Goal: Contribute content

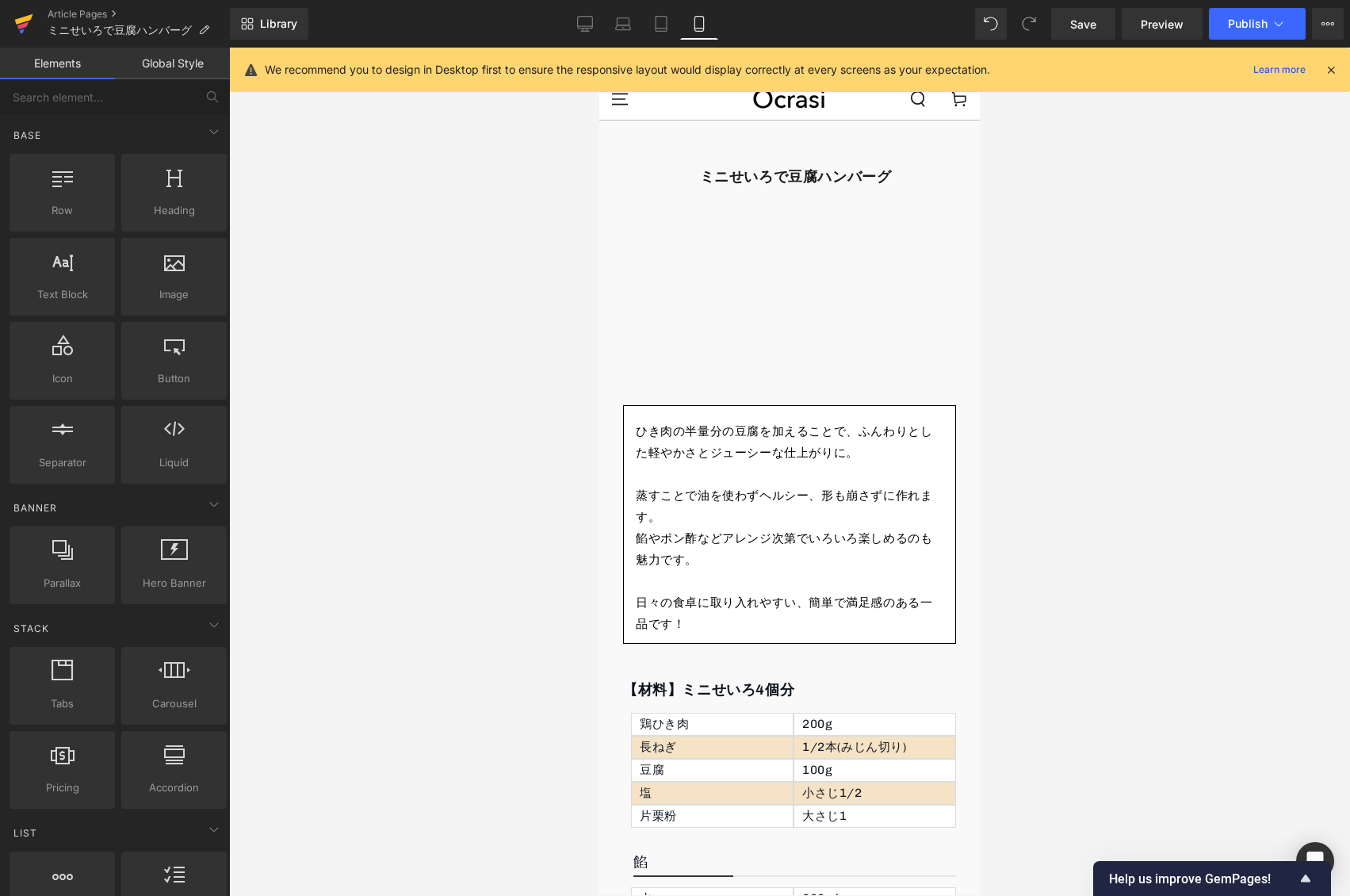
click at [28, 37] on icon at bounding box center [23, 24] width 19 height 40
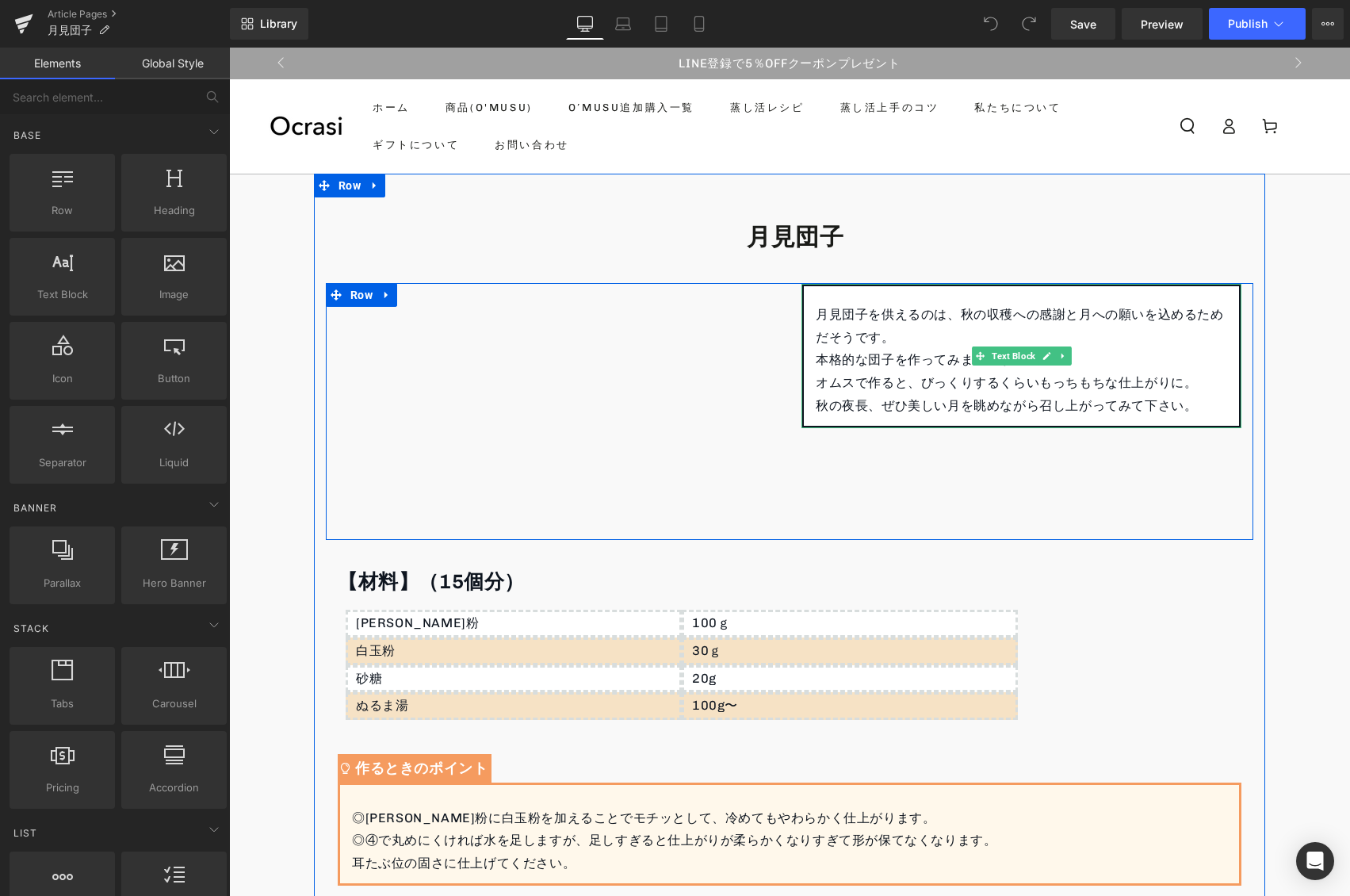
scroll to position [20, 0]
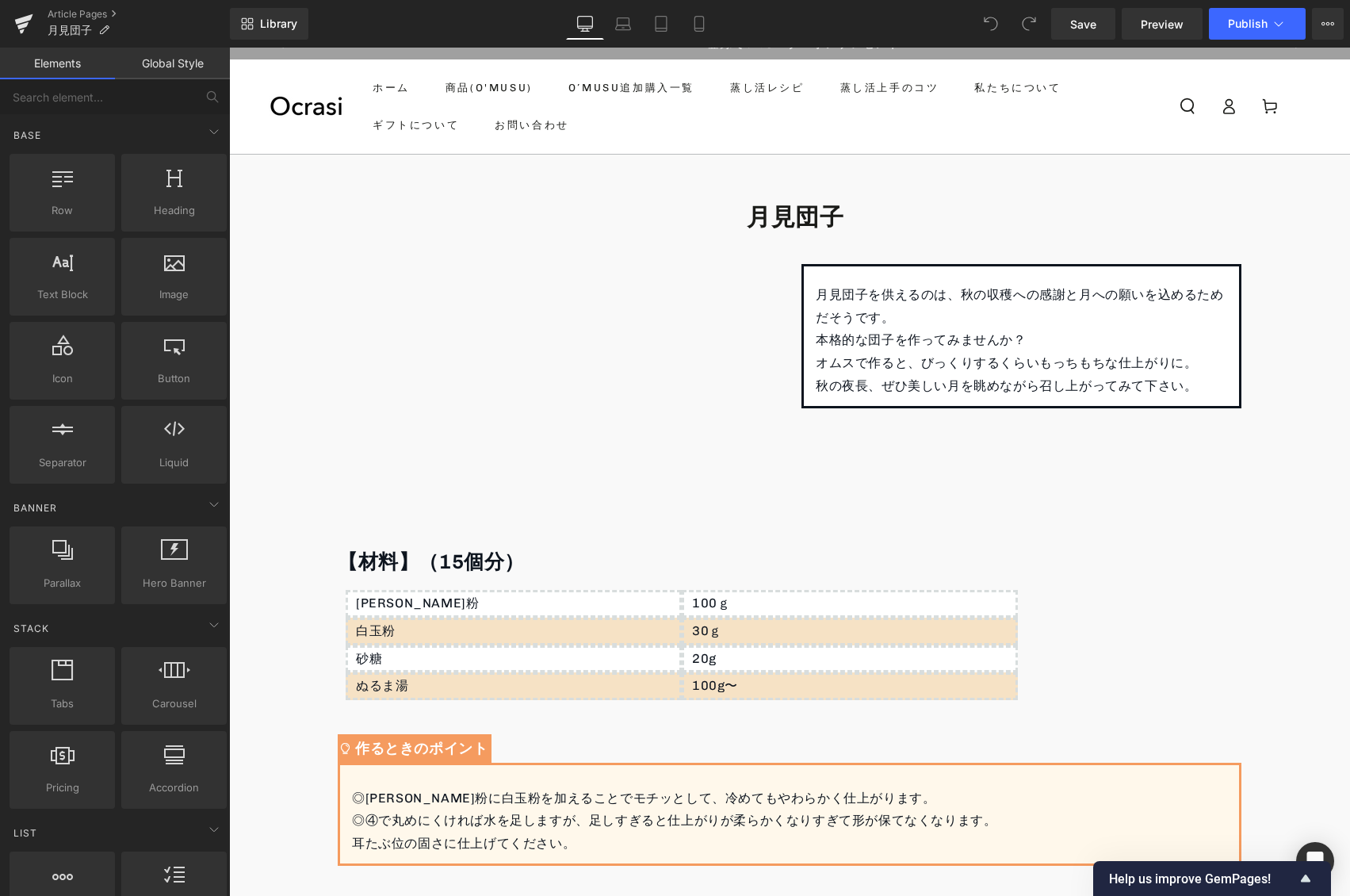
click at [872, 347] on p "⁡ 本格的な団子を作ってみませんか？" at bounding box center [1022, 341] width 412 height 23
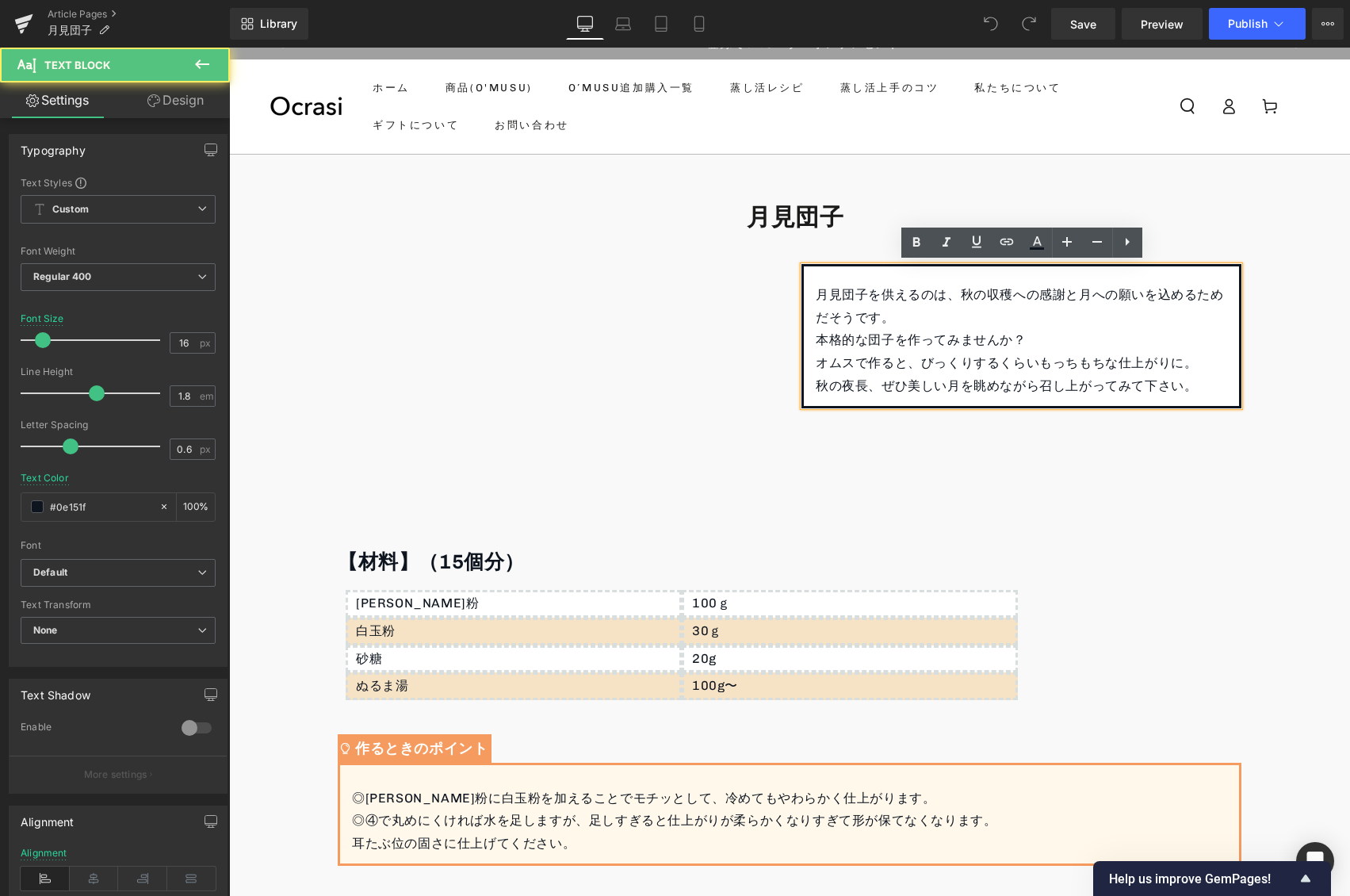
click at [871, 347] on p "⁡ 本格的な団子を作ってみませんか？" at bounding box center [1022, 341] width 412 height 23
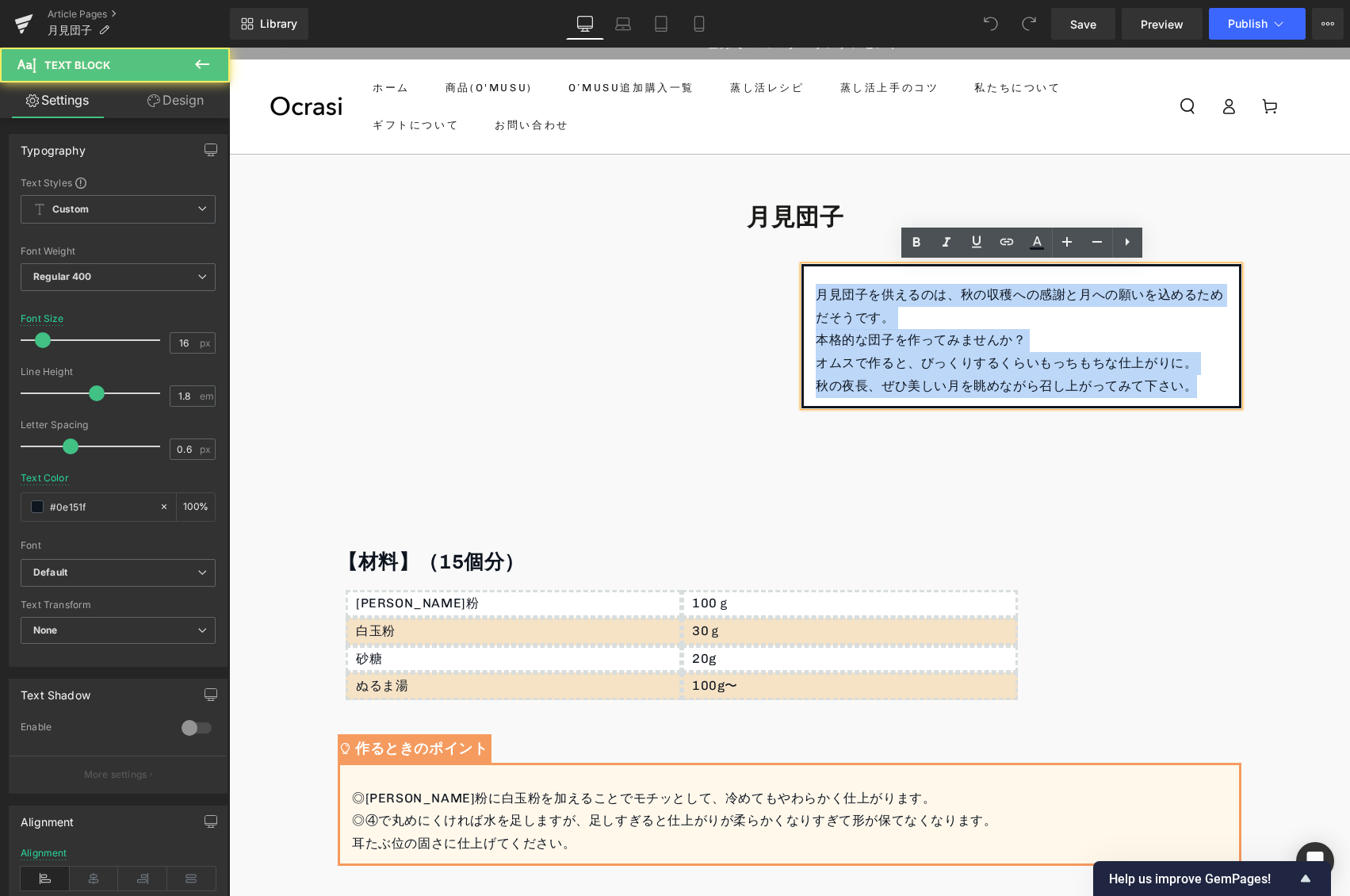
drag, startPoint x: 812, startPoint y: 293, endPoint x: 1173, endPoint y: 399, distance: 376.2
click at [1173, 399] on div "月見団子を供えるのは、秋の収穫への感謝と月への願いを込めるためだそうです。 ⁡ 本格的な団子を作ってみませんか？ オムスで作ると、びっくりするくらいもっちもち…" at bounding box center [1021, 336] width 440 height 145
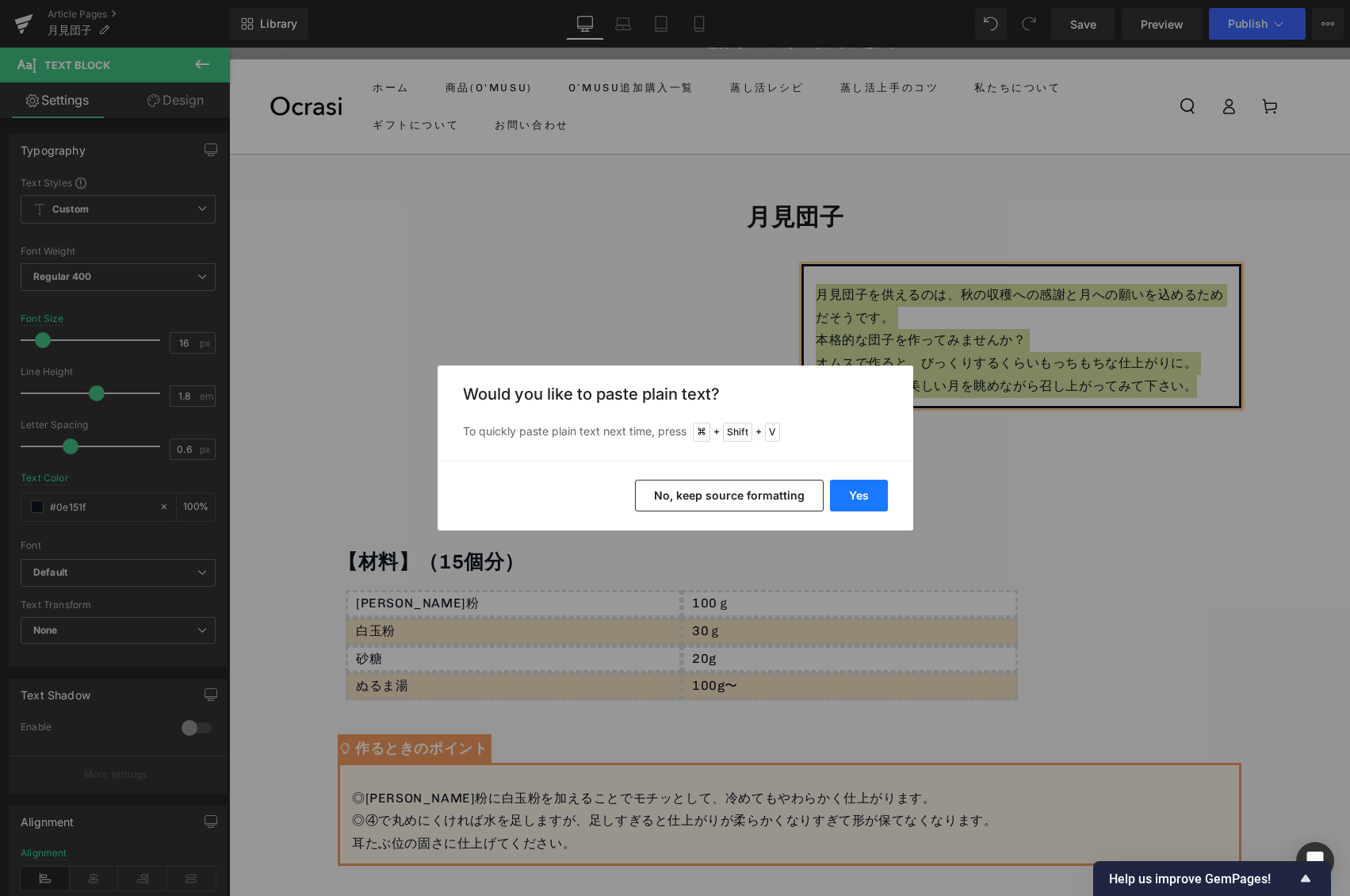
click at [839, 498] on button "Yes" at bounding box center [858, 495] width 58 height 32
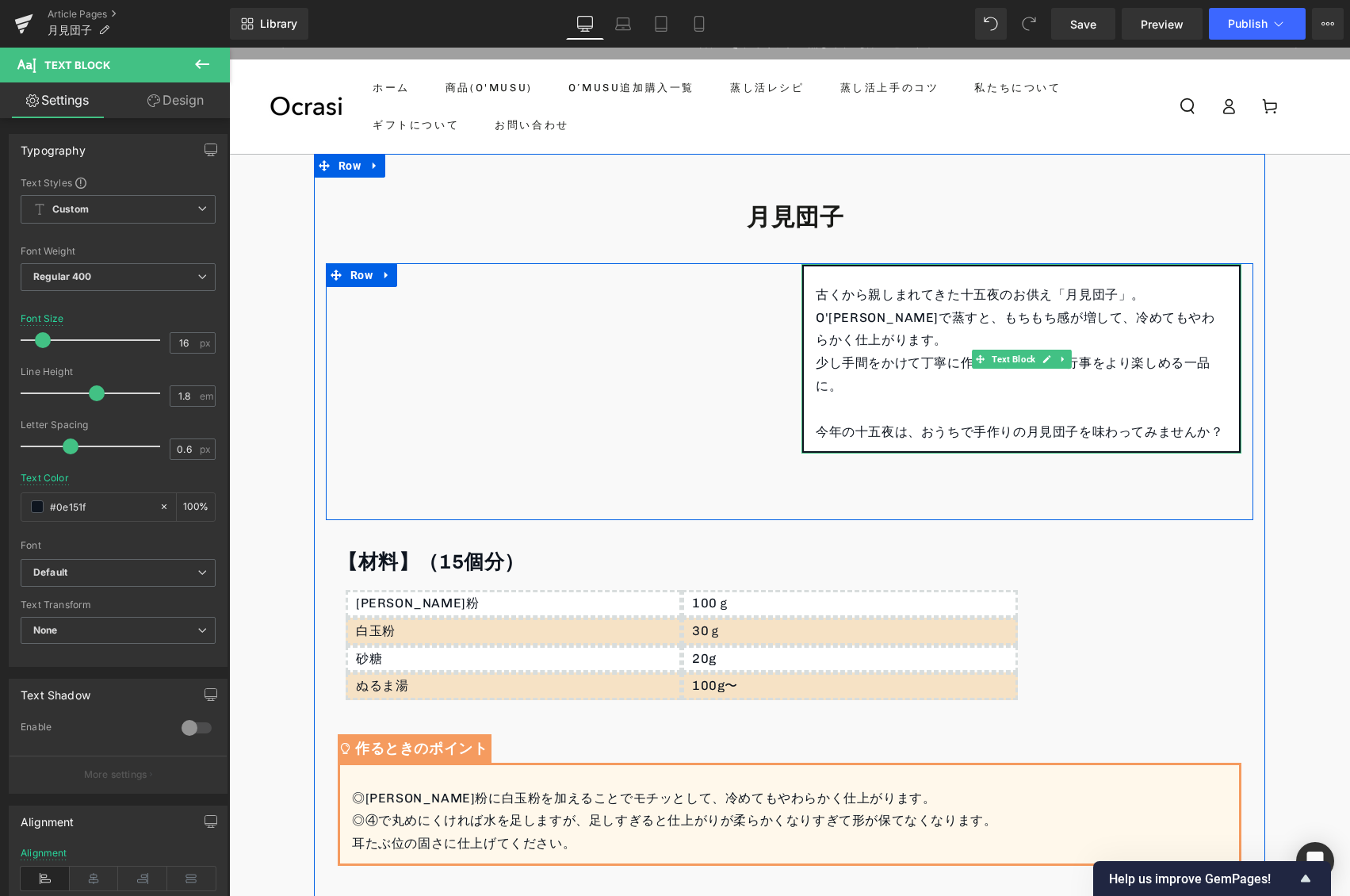
click at [946, 337] on p "O'MUSUで蒸すと、もちもち感が増して、冷めてもやわらかく仕上がります。" at bounding box center [1022, 330] width 412 height 46
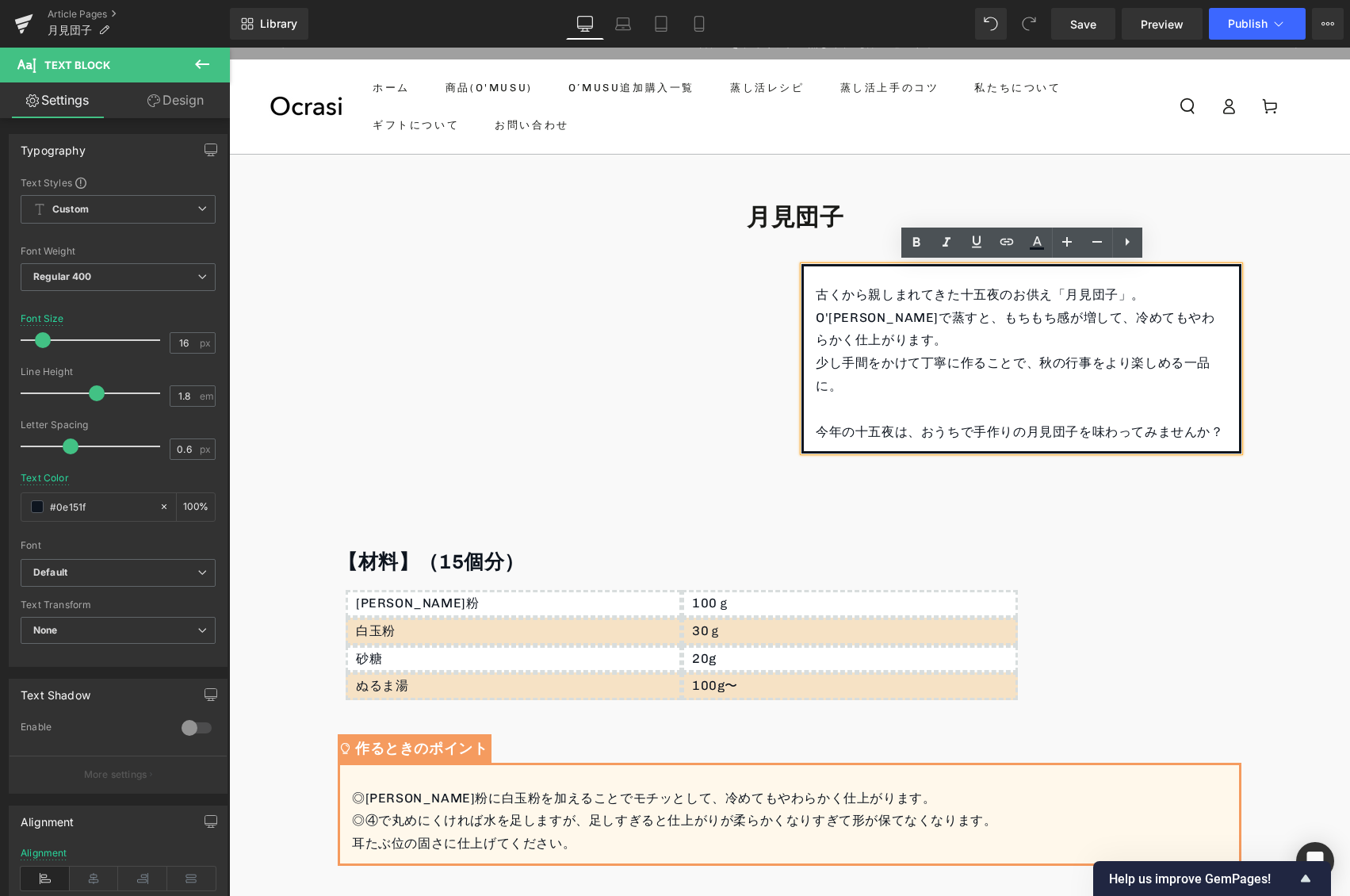
click at [905, 380] on p "少し手間をかけて丁寧に作ることで、秋の行事をより楽しめる一品に。" at bounding box center [1022, 375] width 412 height 46
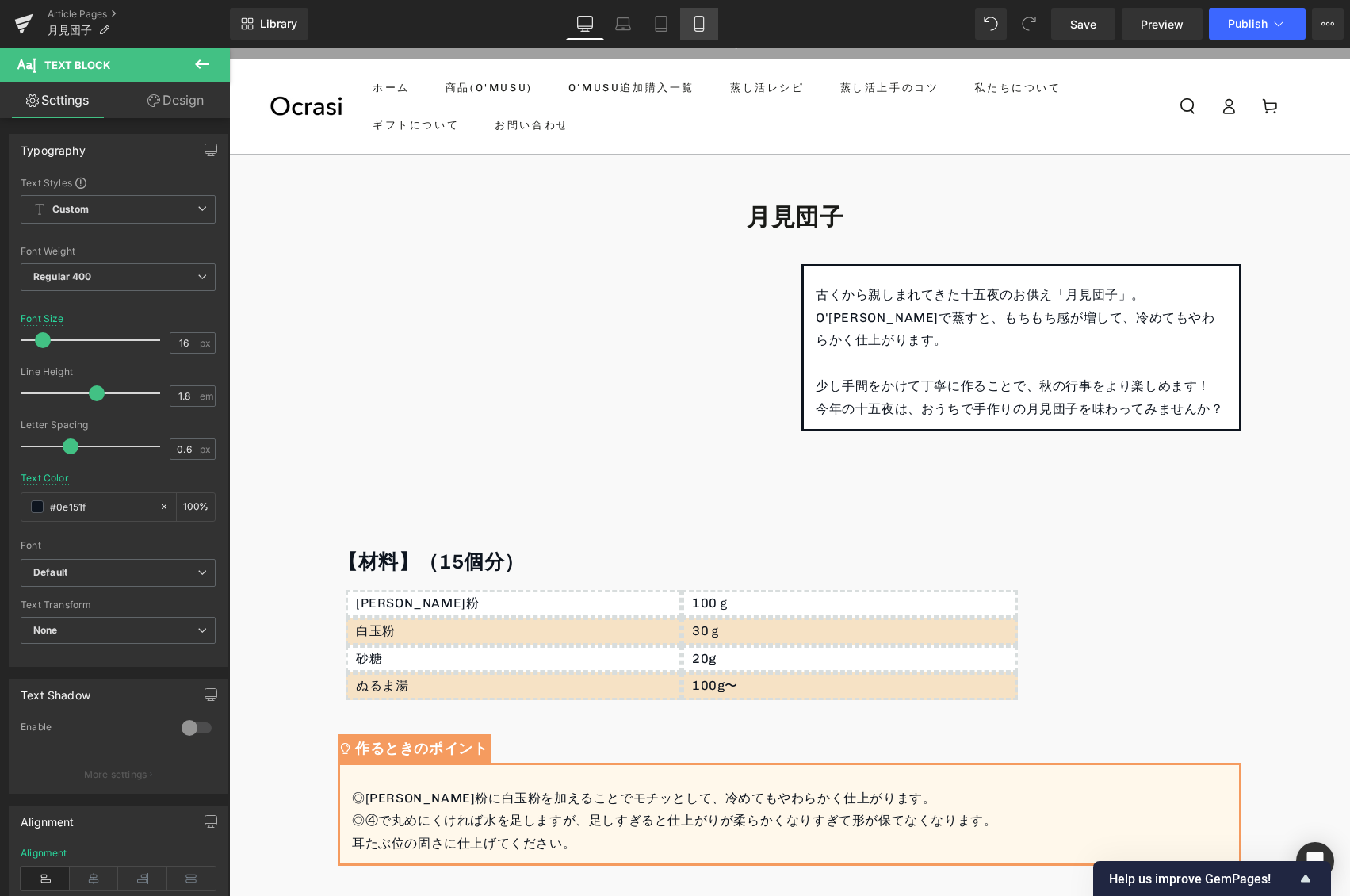
click at [688, 25] on link "Mobile" at bounding box center [699, 24] width 38 height 32
type input "15"
type input "#000000"
type input "100"
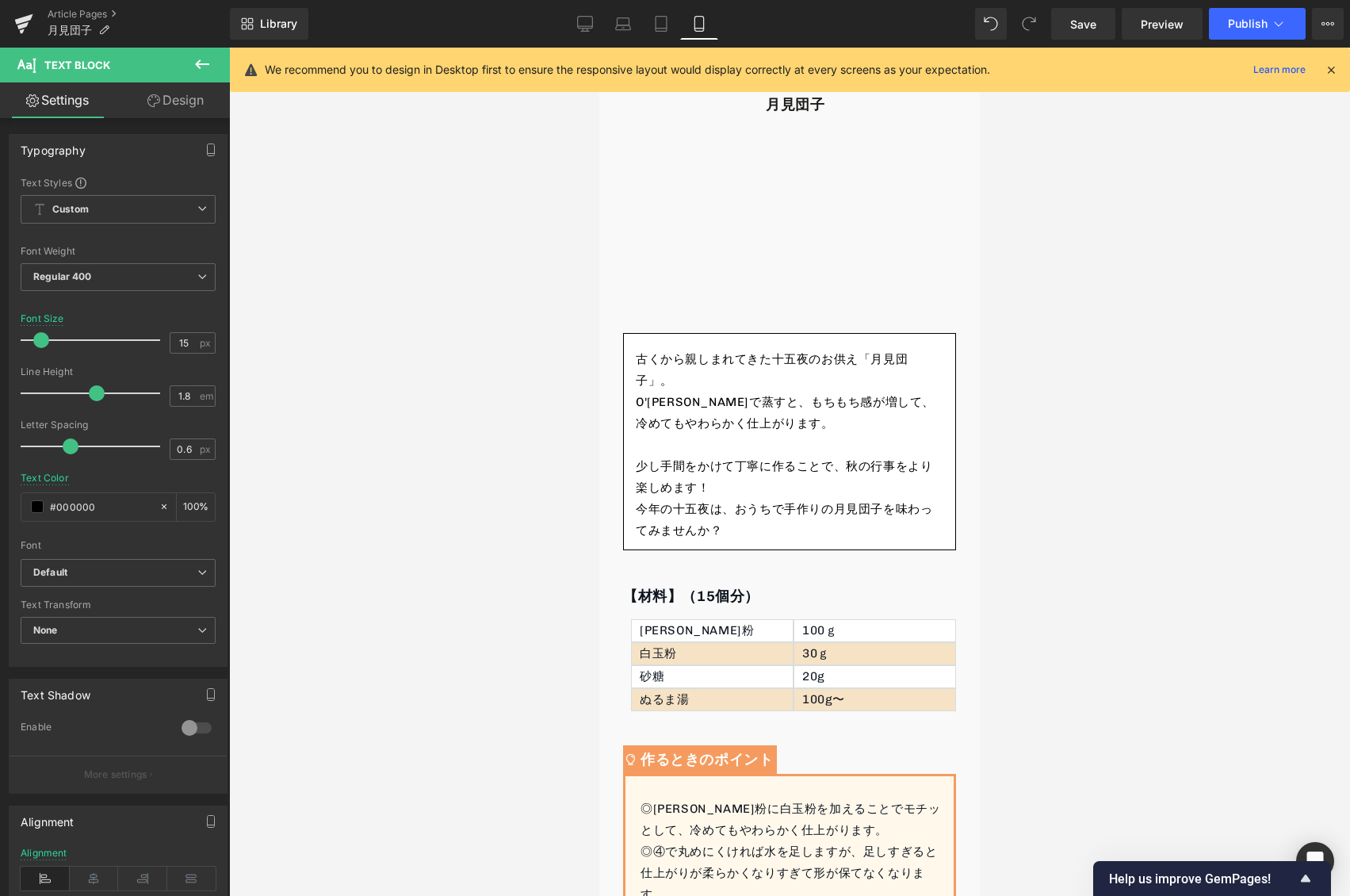
click at [1132, 196] on div at bounding box center [790, 471] width 1121 height 849
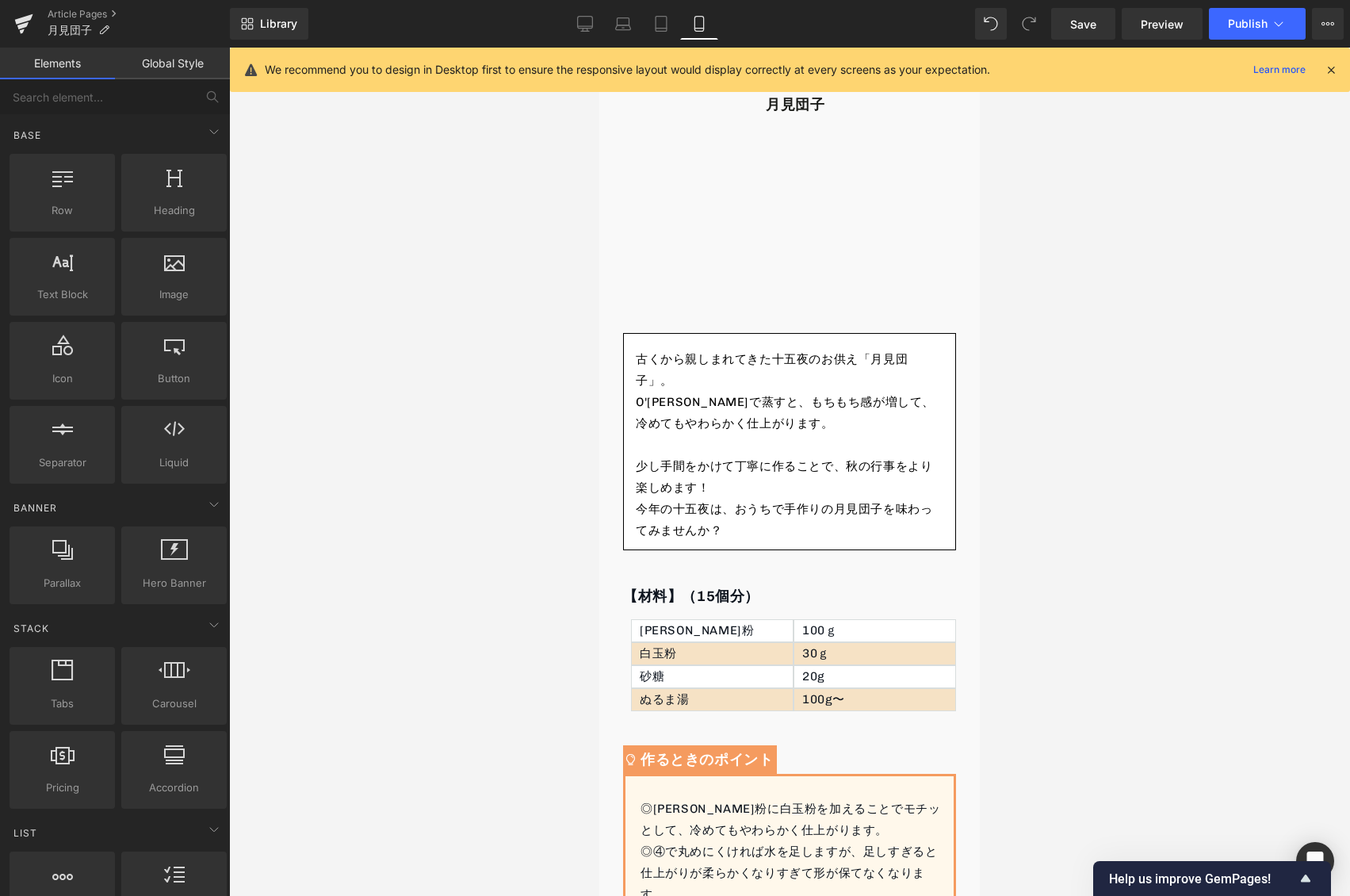
click at [1031, 408] on div at bounding box center [790, 471] width 1121 height 849
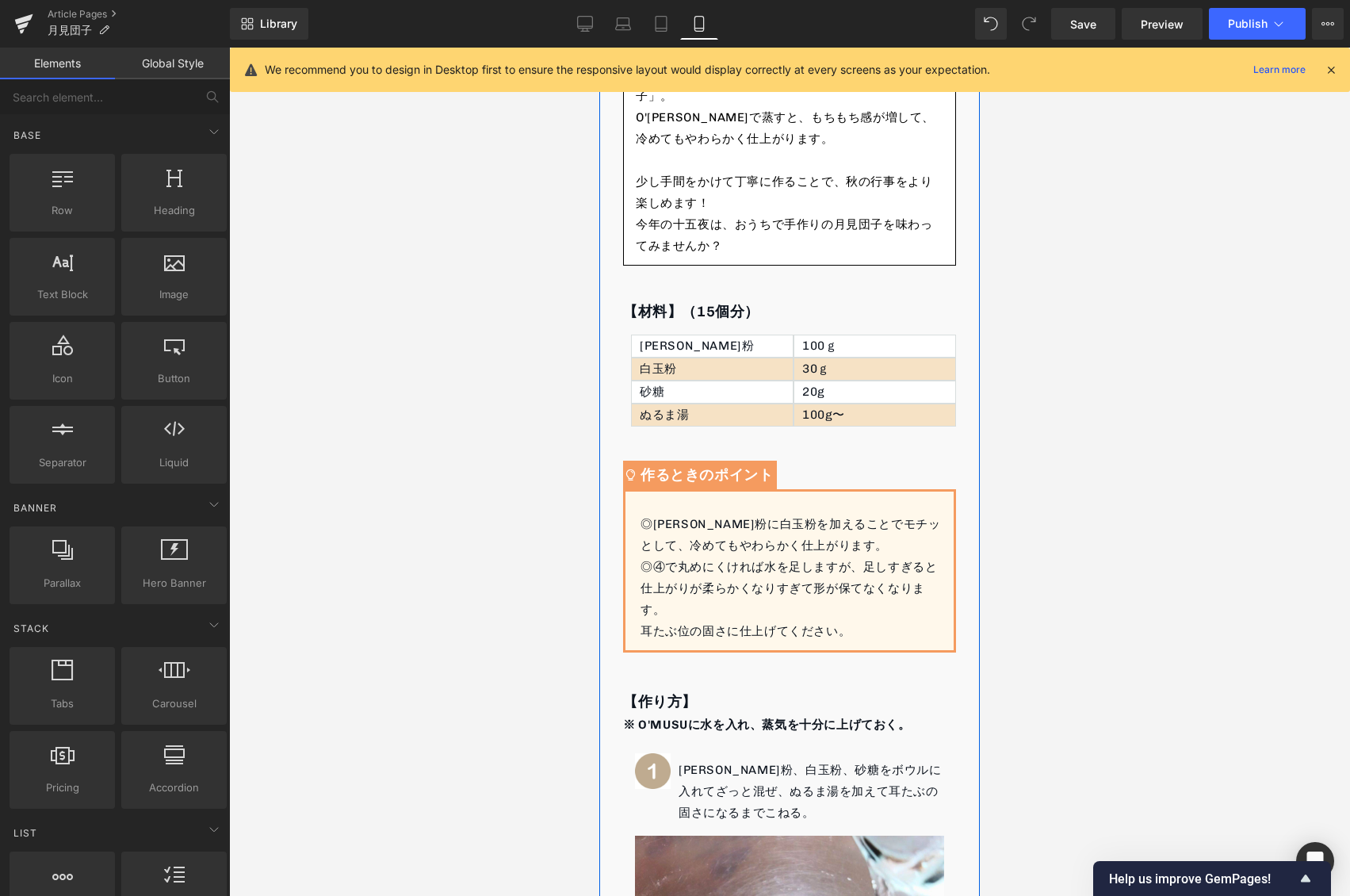
scroll to position [644, 0]
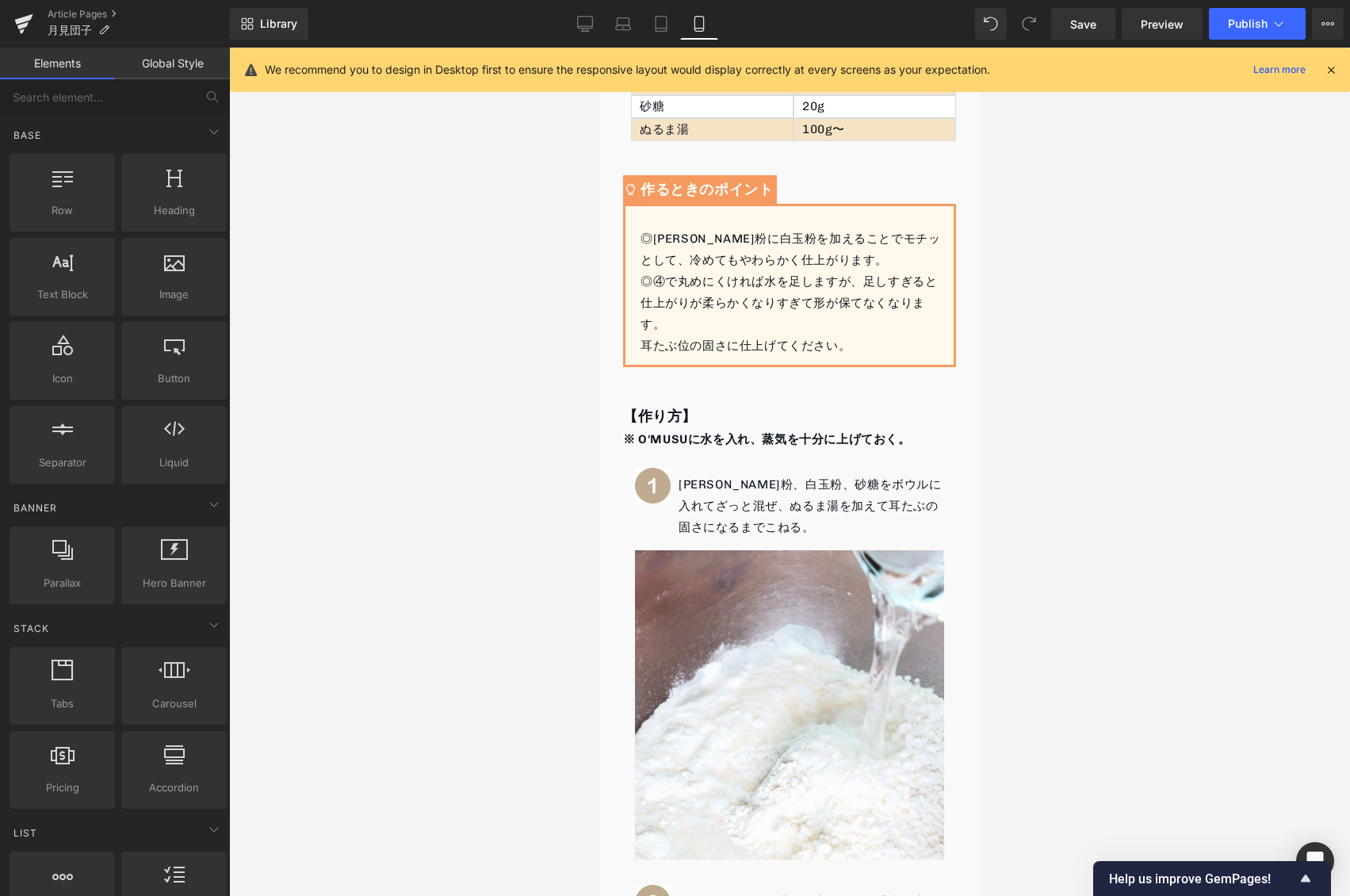
click at [662, 271] on div "◎④で丸めにくければ水を足しますが、足しすぎると仕上がりが柔らかくなりすぎて形が保てなくなります。" at bounding box center [791, 303] width 301 height 65
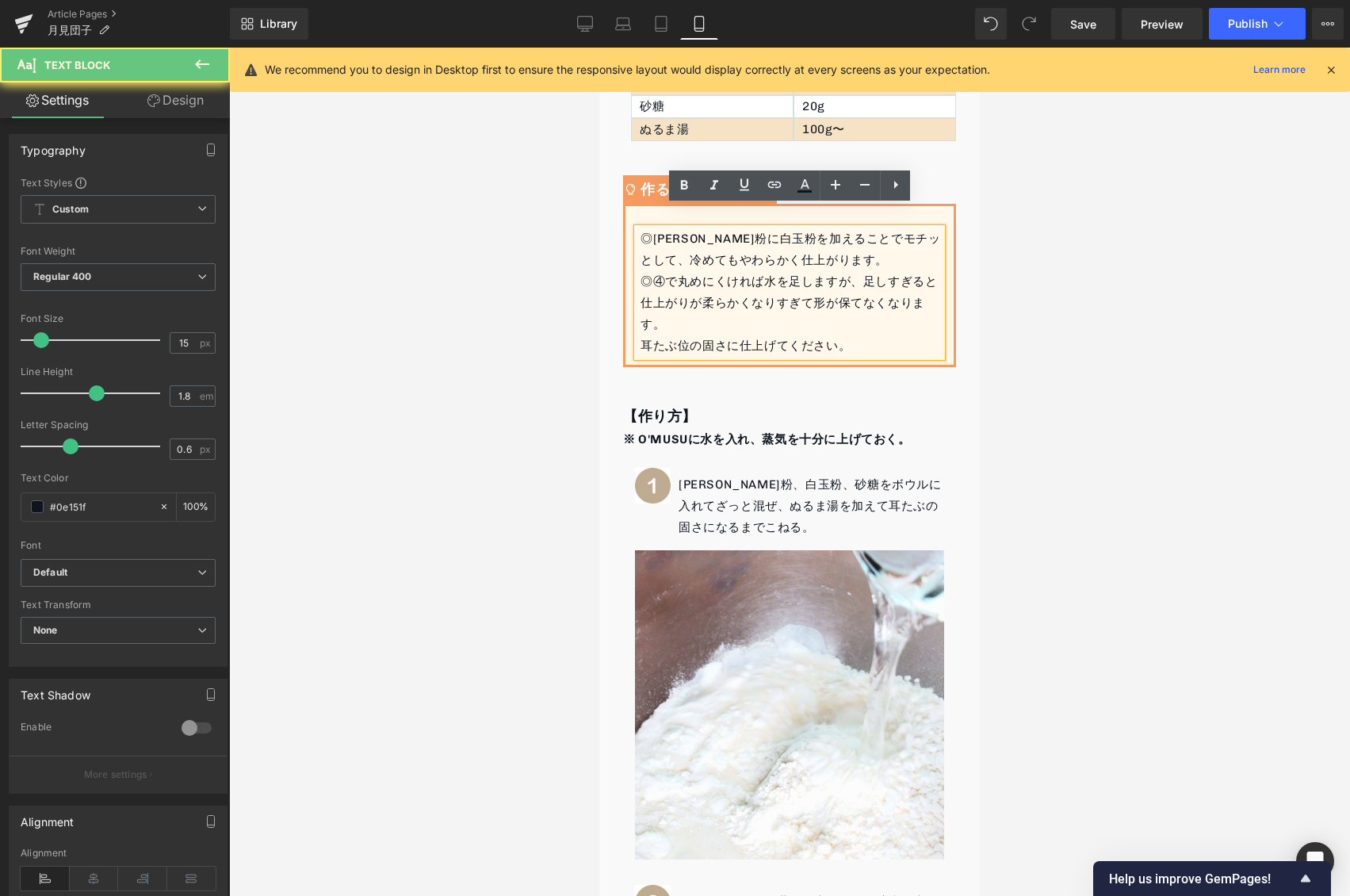
click at [654, 271] on div "◎④で丸めにくければ水を足しますが、足しすぎると仕上がりが柔らかくなりすぎて形が保てなくなります。" at bounding box center [791, 303] width 301 height 65
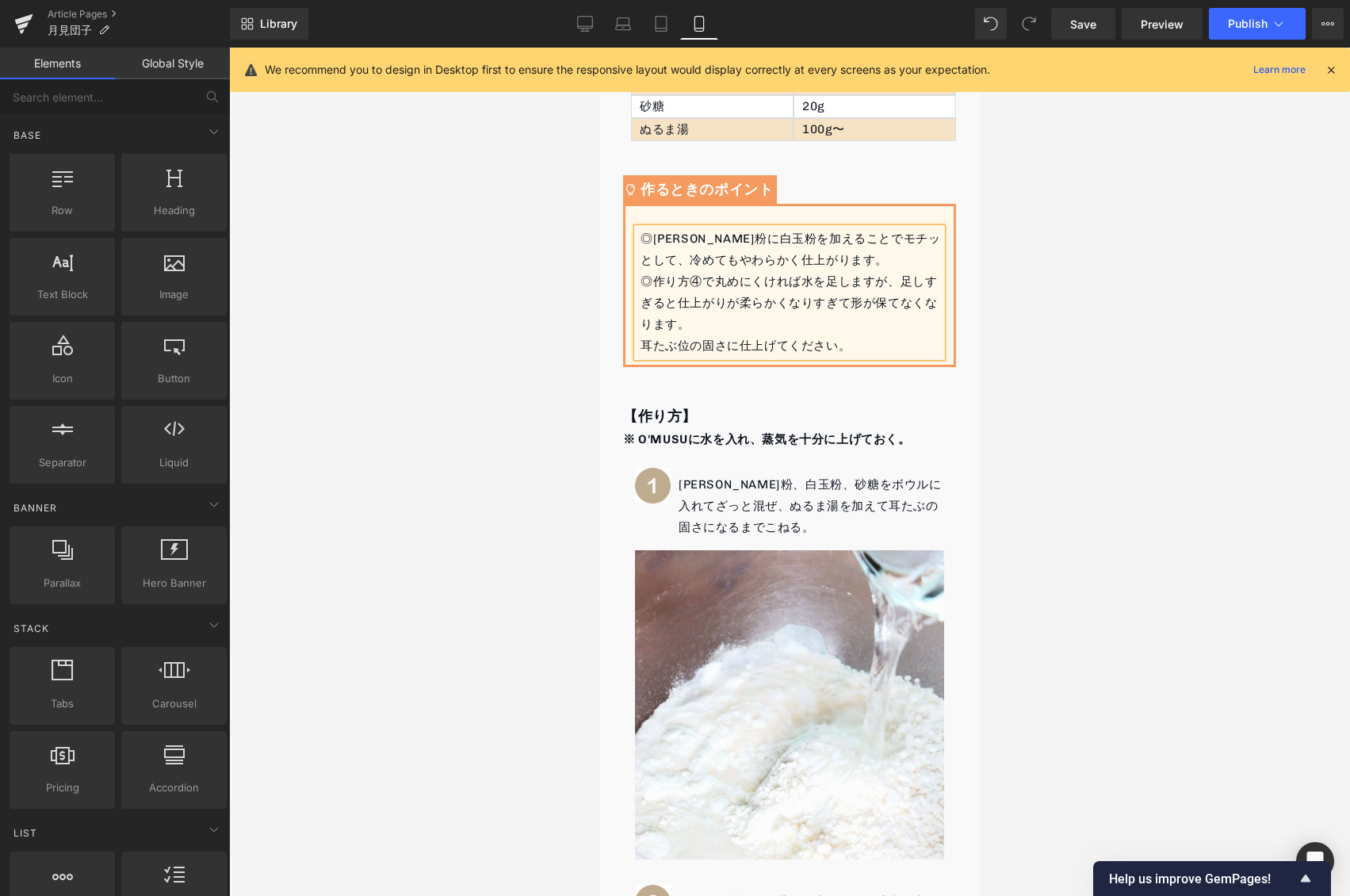
click at [1133, 263] on div at bounding box center [790, 471] width 1121 height 849
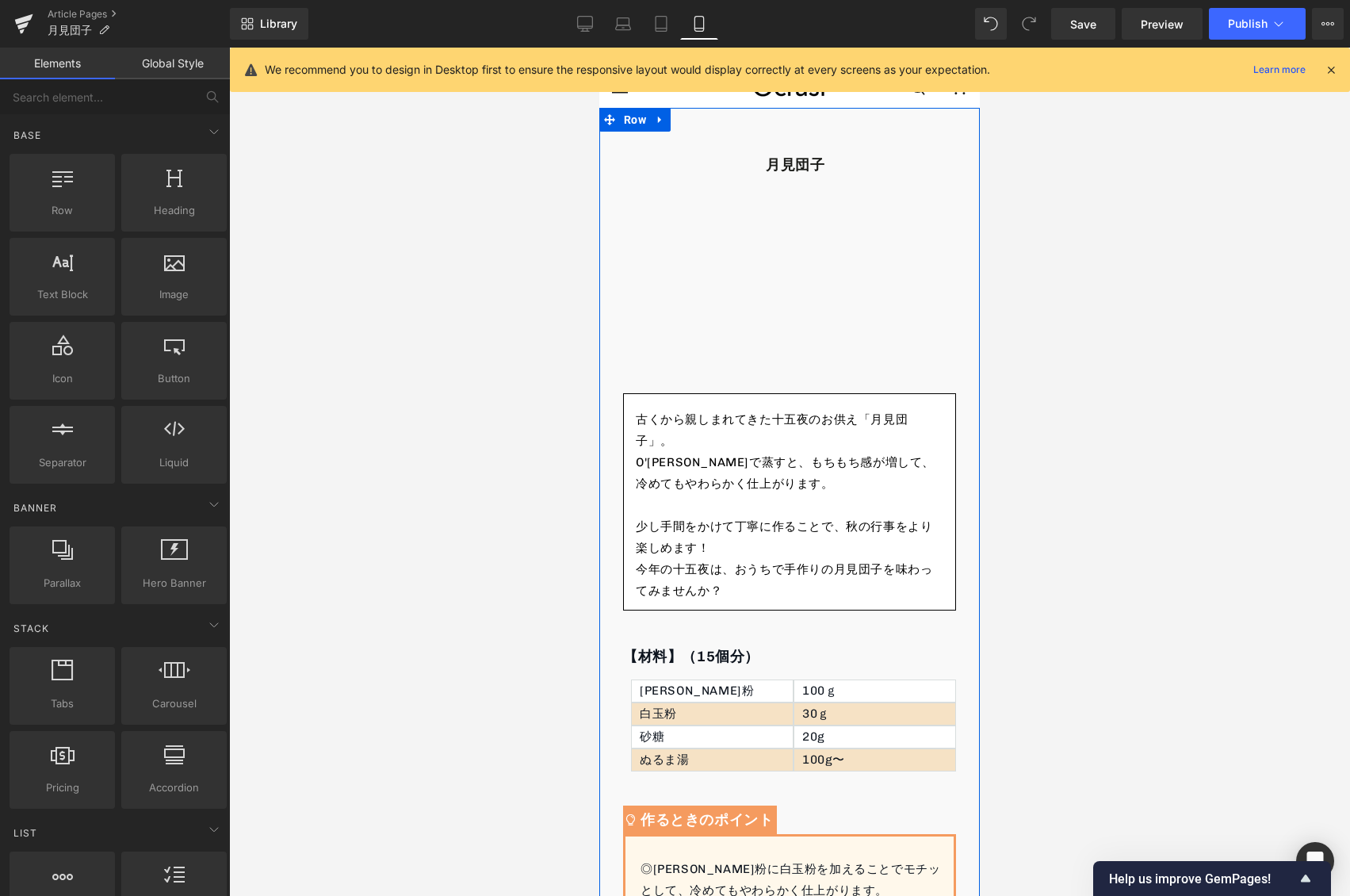
scroll to position [0, 0]
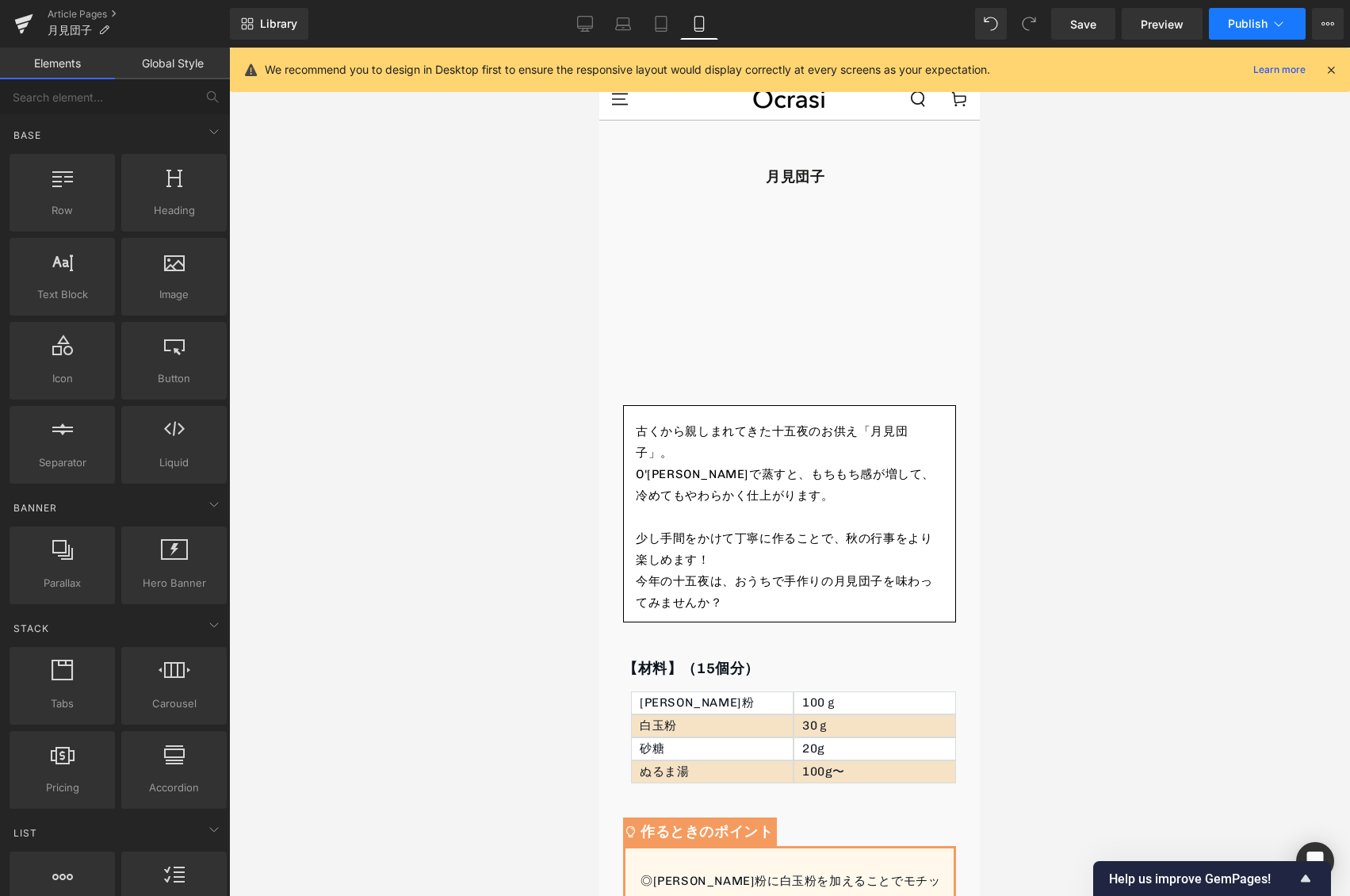
click at [1267, 25] on span "Publish" at bounding box center [1247, 24] width 40 height 13
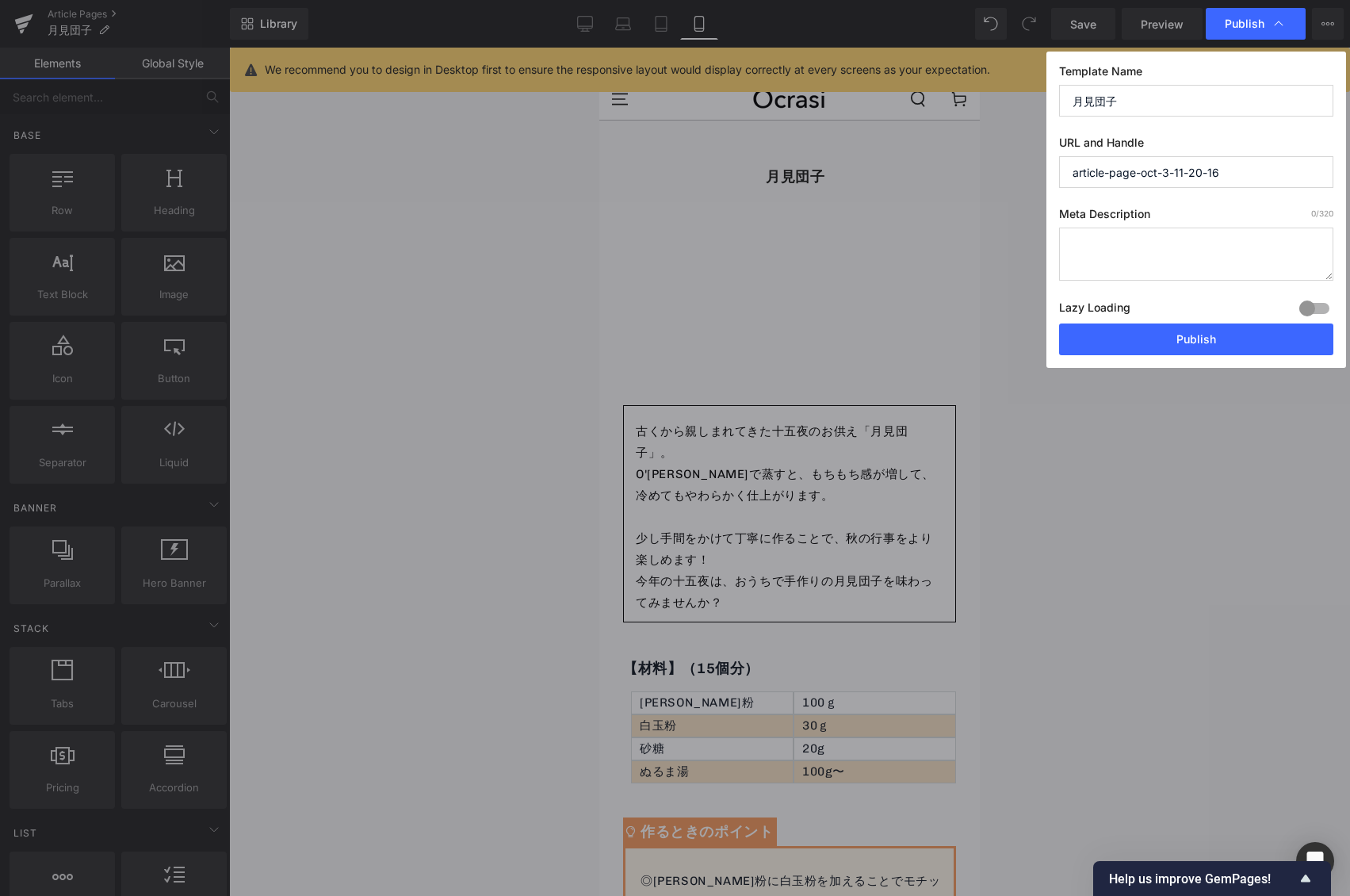
drag, startPoint x: 1241, startPoint y: 176, endPoint x: 999, endPoint y: 184, distance: 242.1
click at [999, 184] on div "Publish Template Name 月見団子 URL and Handle article-page-oct-3-11-20-16 Meta Desc…" at bounding box center [675, 448] width 1350 height 896
click at [1147, 186] on input "article-page-oct-3-11-20-16" at bounding box center [1196, 172] width 274 height 32
click at [1146, 186] on input "article-page-oct-3-11-20-16" at bounding box center [1196, 172] width 274 height 32
click at [1079, 178] on input "article-page-oct-3-11-20-16" at bounding box center [1196, 172] width 274 height 32
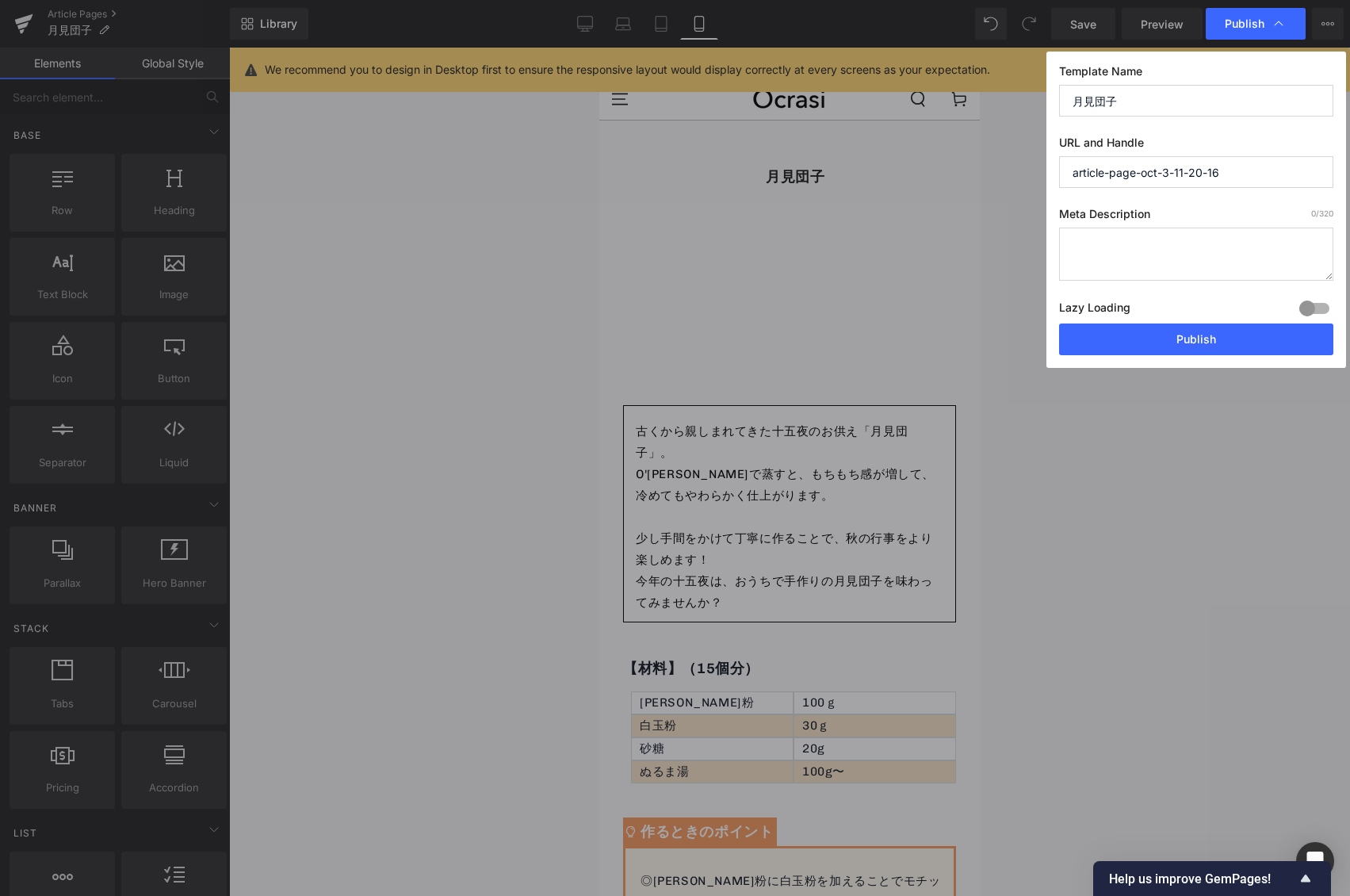
click at [1079, 178] on input "article-page-oct-3-11-20-16" at bounding box center [1196, 172] width 274 height 32
paste input "Tsukimi dango"
type input "tsukimi-dango"
click at [1164, 329] on button "Publish" at bounding box center [1196, 339] width 274 height 32
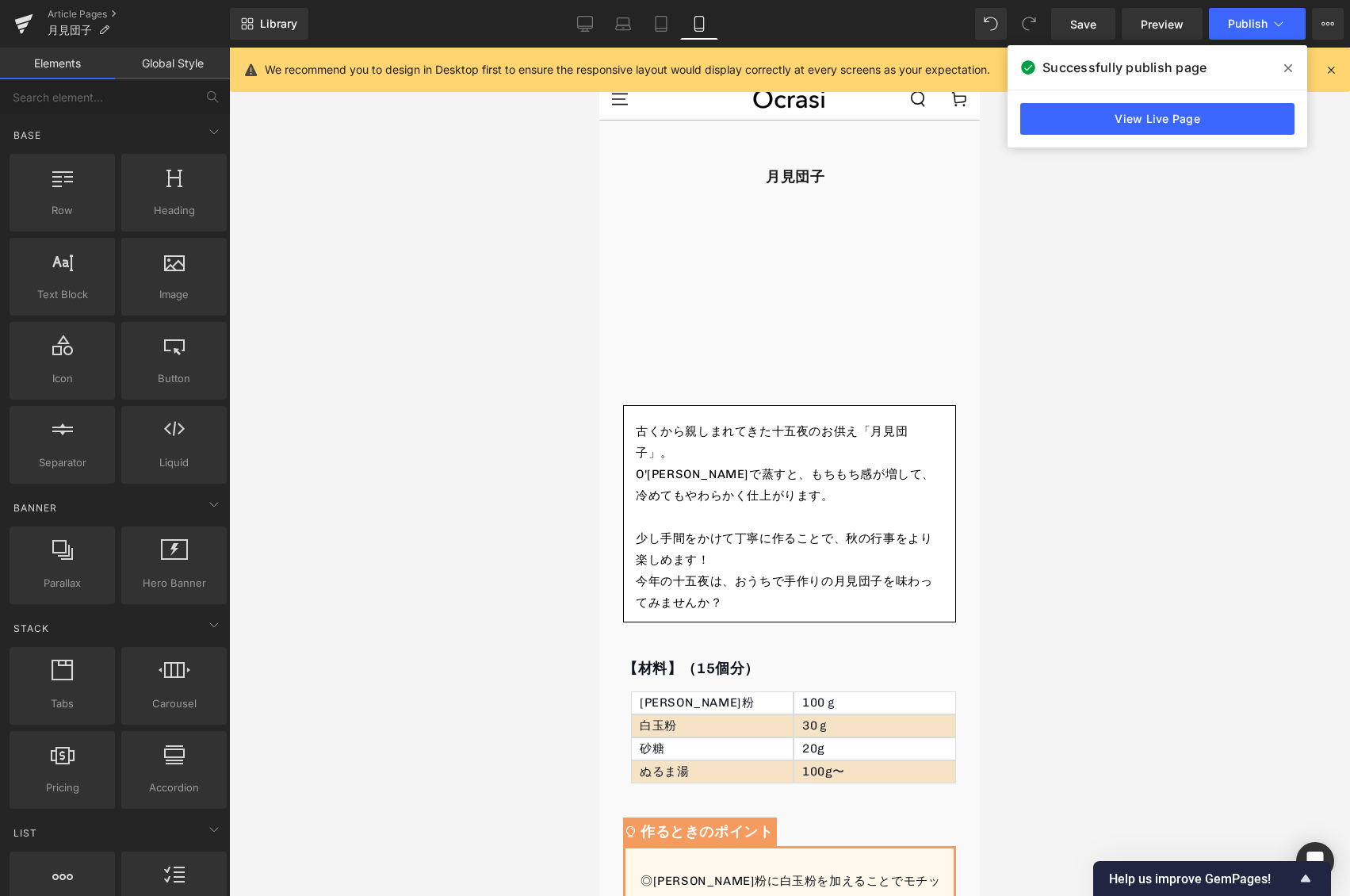
click at [1282, 74] on span at bounding box center [1288, 68] width 25 height 25
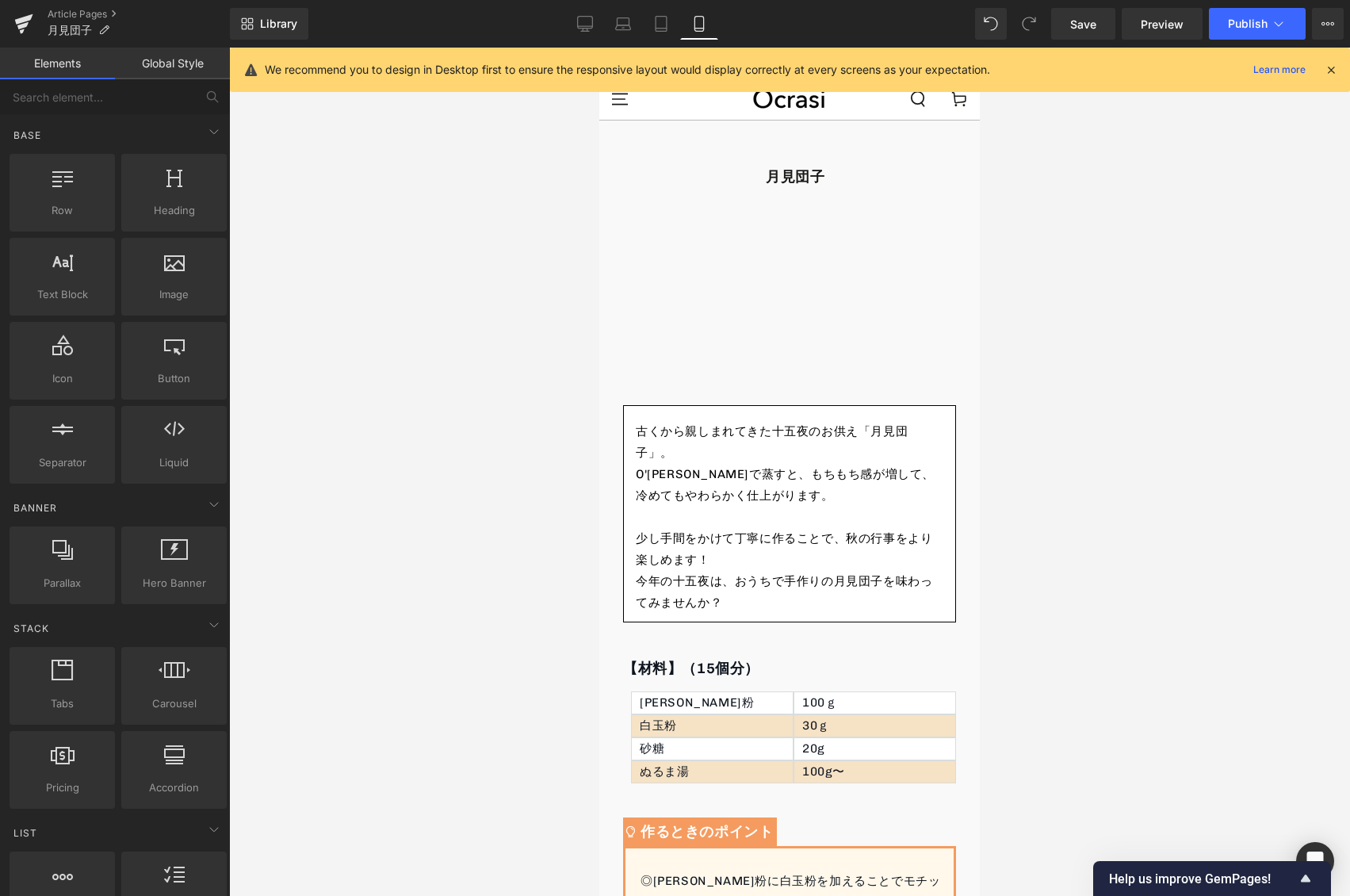
scroll to position [607, 0]
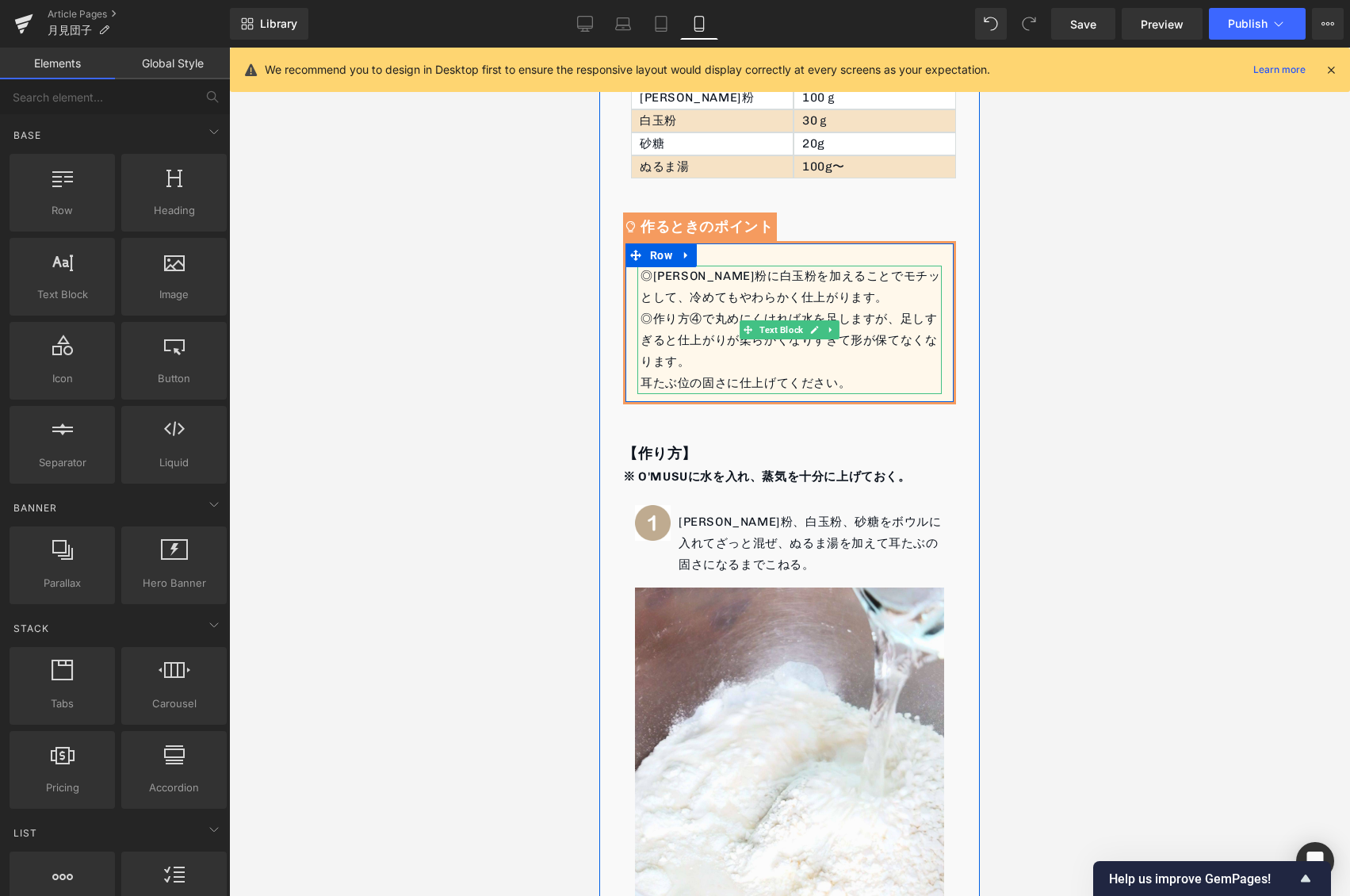
click at [696, 285] on div "◎上新粉に白玉粉を加えることでモチッとして、冷めてもやわらかく仕上がります。 ◎作り方④で丸めにくければ水を足しますが、足しすぎると仕上がりが柔らかくなりすぎ…" at bounding box center [789, 329] width 305 height 128
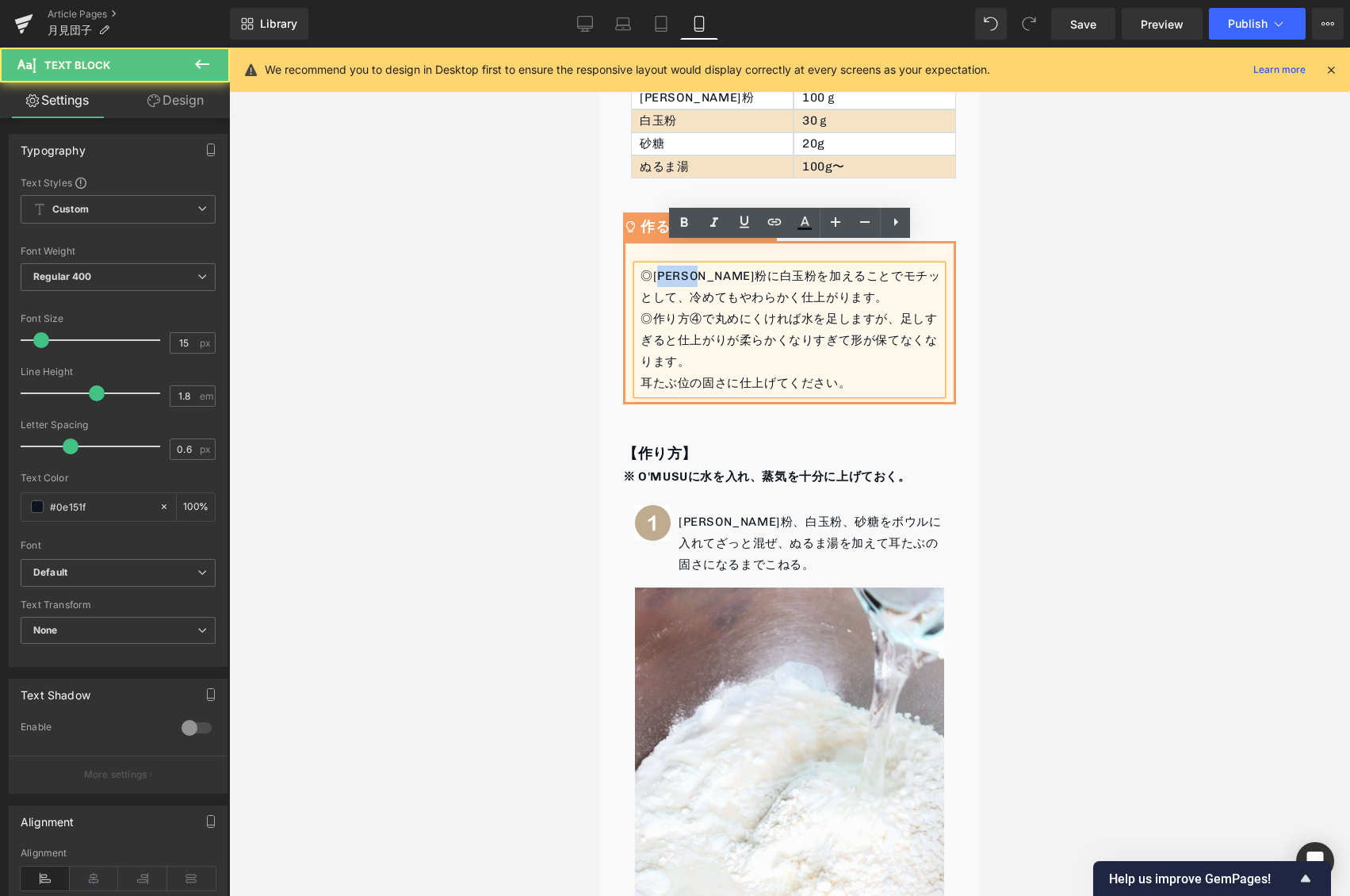
drag, startPoint x: 661, startPoint y: 253, endPoint x: 722, endPoint y: 259, distance: 61.3
click at [722, 265] on div "◎上新粉に白玉粉を加えることでモチッとして、冷めてもやわらかく仕上がります。 ◎作り方④で丸めにくければ水を足しますが、足しすぎると仕上がりが柔らかくなりすぎ…" at bounding box center [789, 329] width 305 height 128
click at [809, 273] on div "◎上新粉に白玉粉を加えることでモチッとして、冷めてもやわらかく仕上がります。 ◎作り方④で丸めにくければ水を足しますが、足しすぎると仕上がりが柔らかくなりすぎ…" at bounding box center [789, 329] width 305 height 128
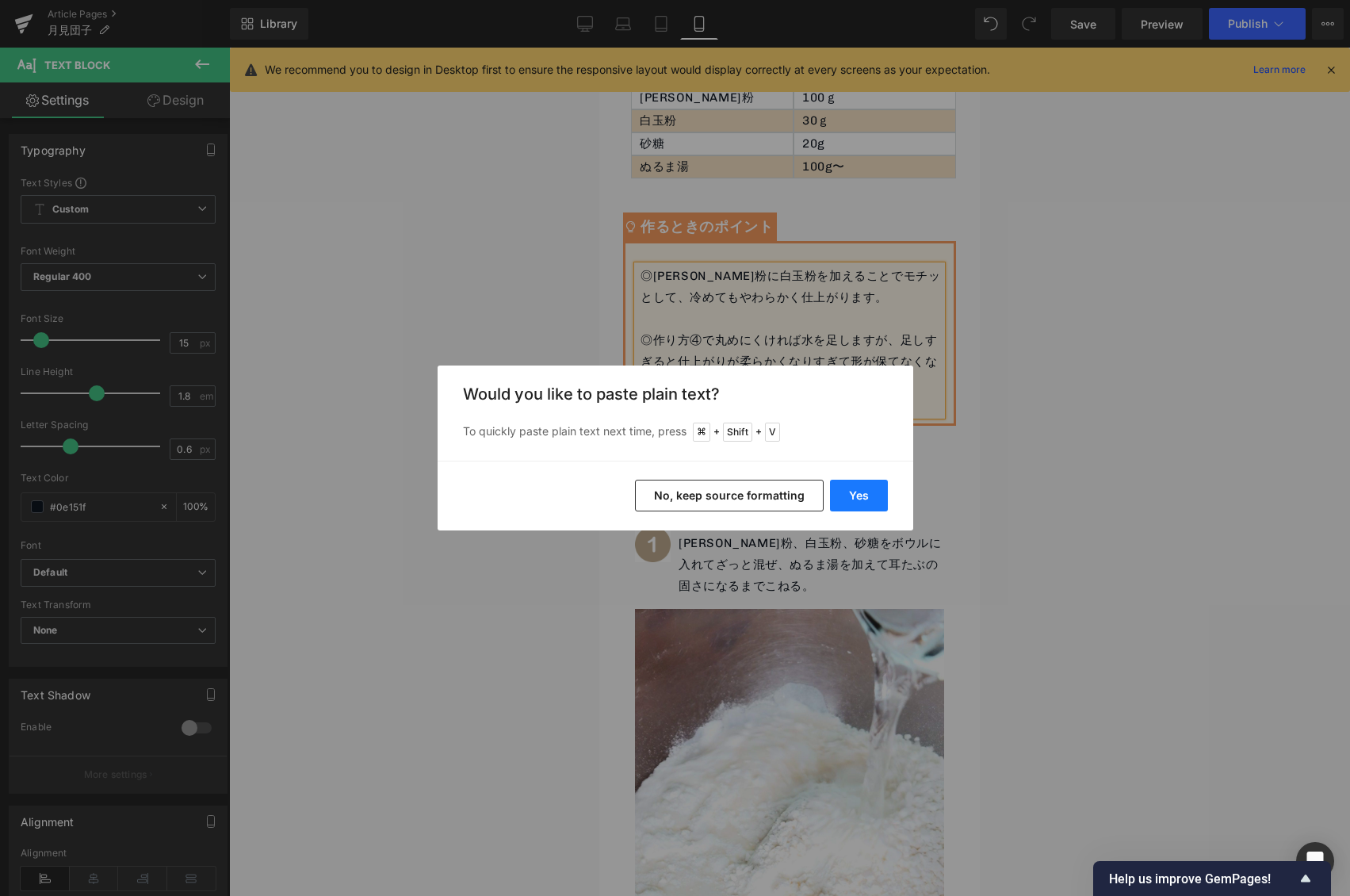
click at [859, 500] on button "Yes" at bounding box center [858, 495] width 58 height 32
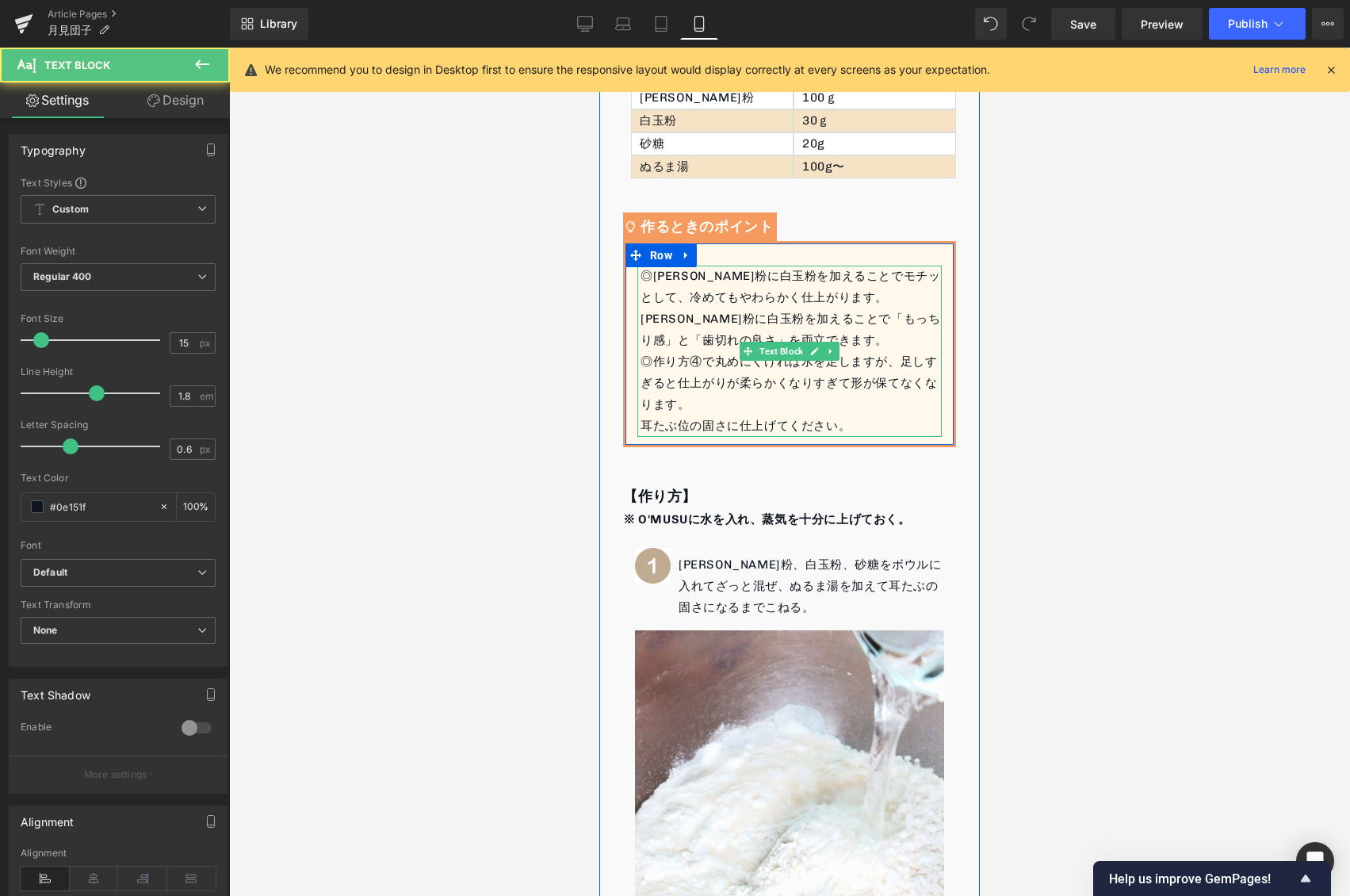
click at [869, 317] on div "上新粉に白玉粉を加えることで「もっちり感」と「歯切れの良さ」を両立できます。 ◎作り方④で丸めにくければ水を足しますが、足しすぎると仕上がりが柔らかくなりすぎ…" at bounding box center [791, 372] width 301 height 128
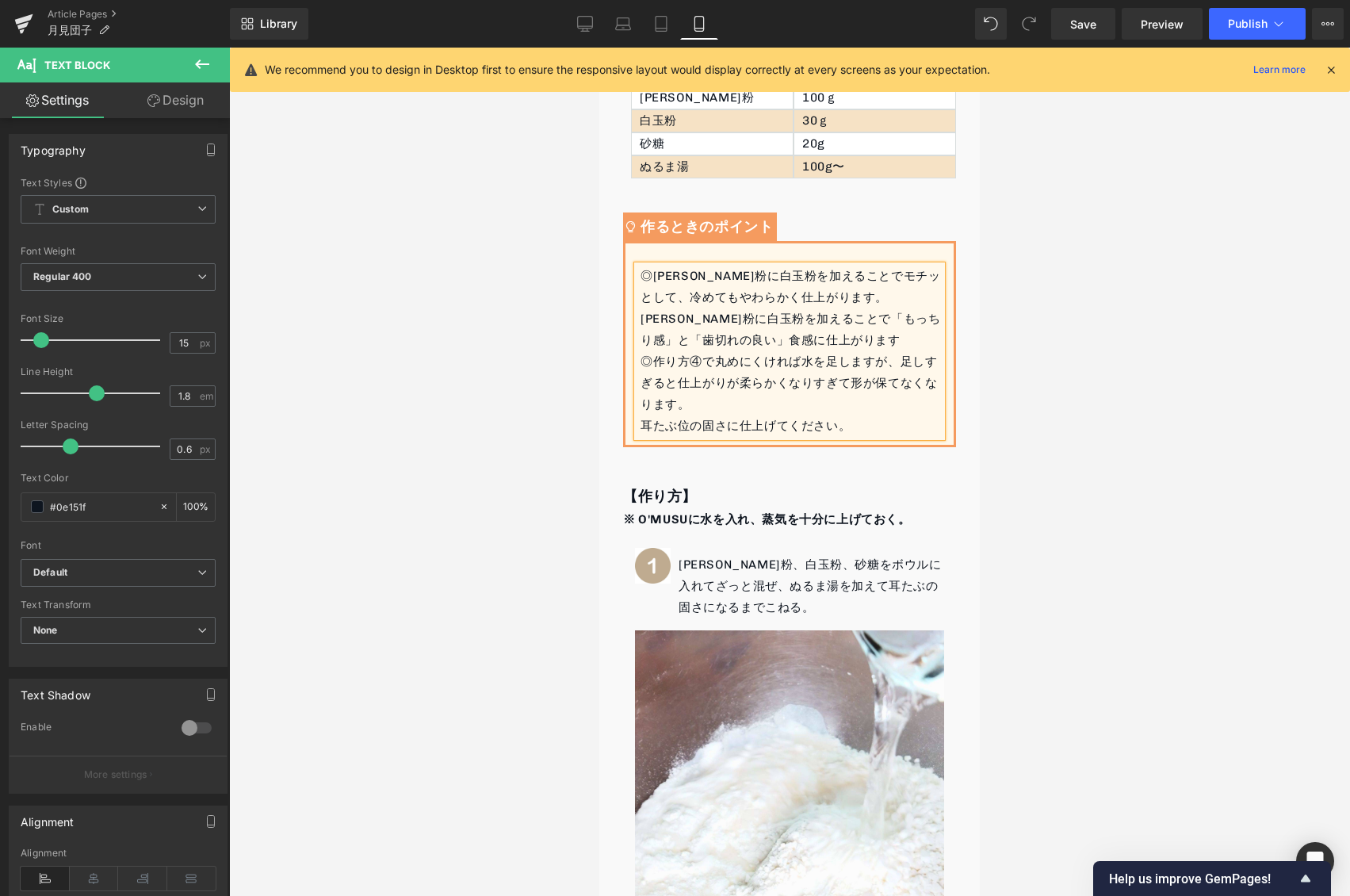
click at [730, 380] on div "◎作り方④で丸めにくければ水を足しますが、足しすぎると仕上がりが柔らかくなりすぎて形が保てなくなります。" at bounding box center [791, 383] width 301 height 65
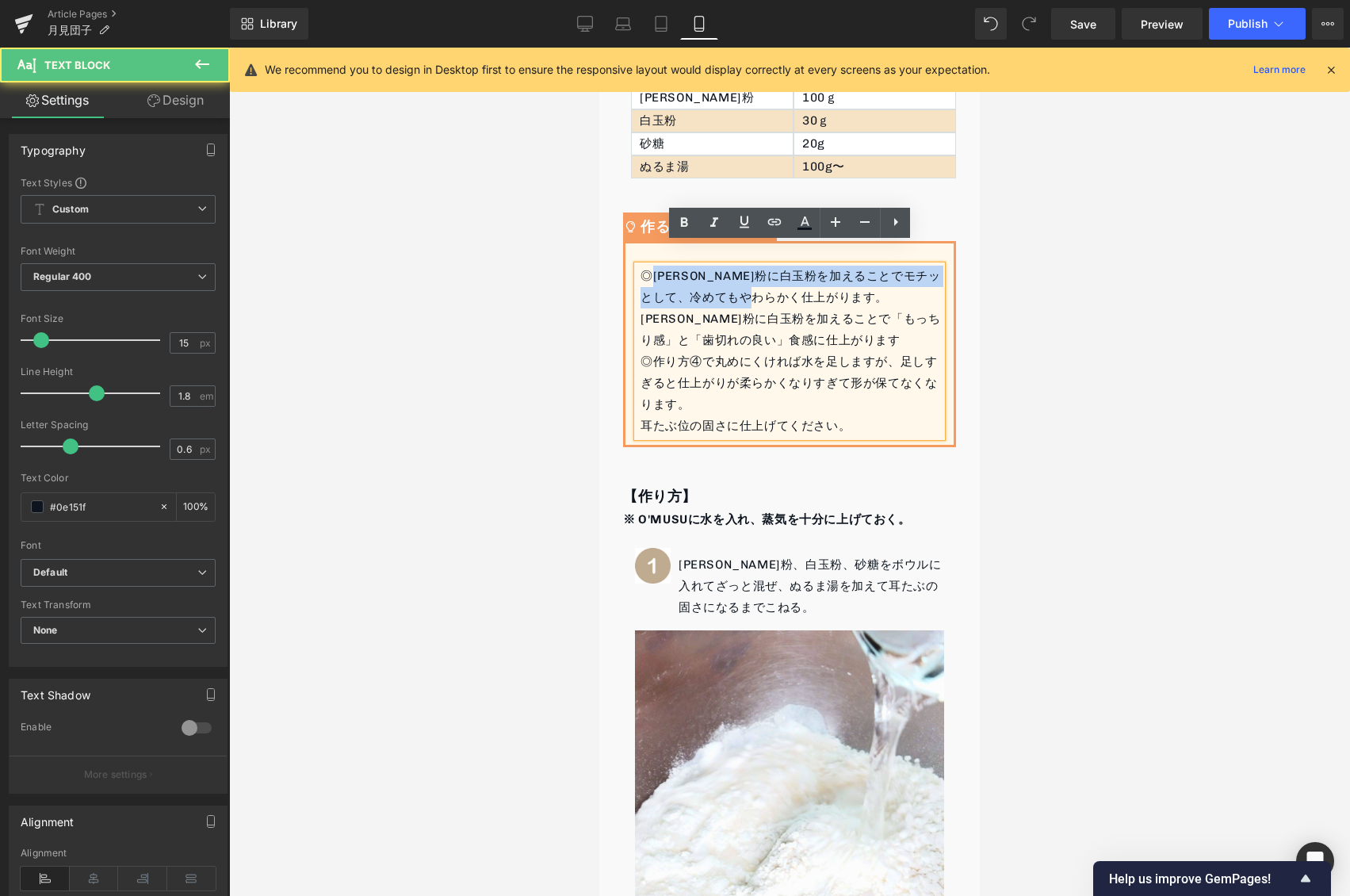
drag, startPoint x: 832, startPoint y: 274, endPoint x: 657, endPoint y: 267, distance: 175.1
click at [657, 265] on div "◎上新粉に白玉粉を加えることでモチッとして、冷めてもやわらかく仕上がります。 上新粉に白玉粉を加えることで「もっちり感」と「歯切れの良い」食感に仕上がります …" at bounding box center [789, 351] width 305 height 172
click at [655, 280] on div "◎上新粉に白玉粉を加えることでモチッとして、冷めてもやわらかく仕上がります。 上新粉に白玉粉を加えることで「もっちり感」と「歯切れの良い」食感に仕上がります …" at bounding box center [789, 351] width 305 height 172
click at [644, 309] on div "上新粉に白玉粉を加えることで「もっちり感」と「歯切れの良い」食感に仕上がります" at bounding box center [791, 330] width 301 height 42
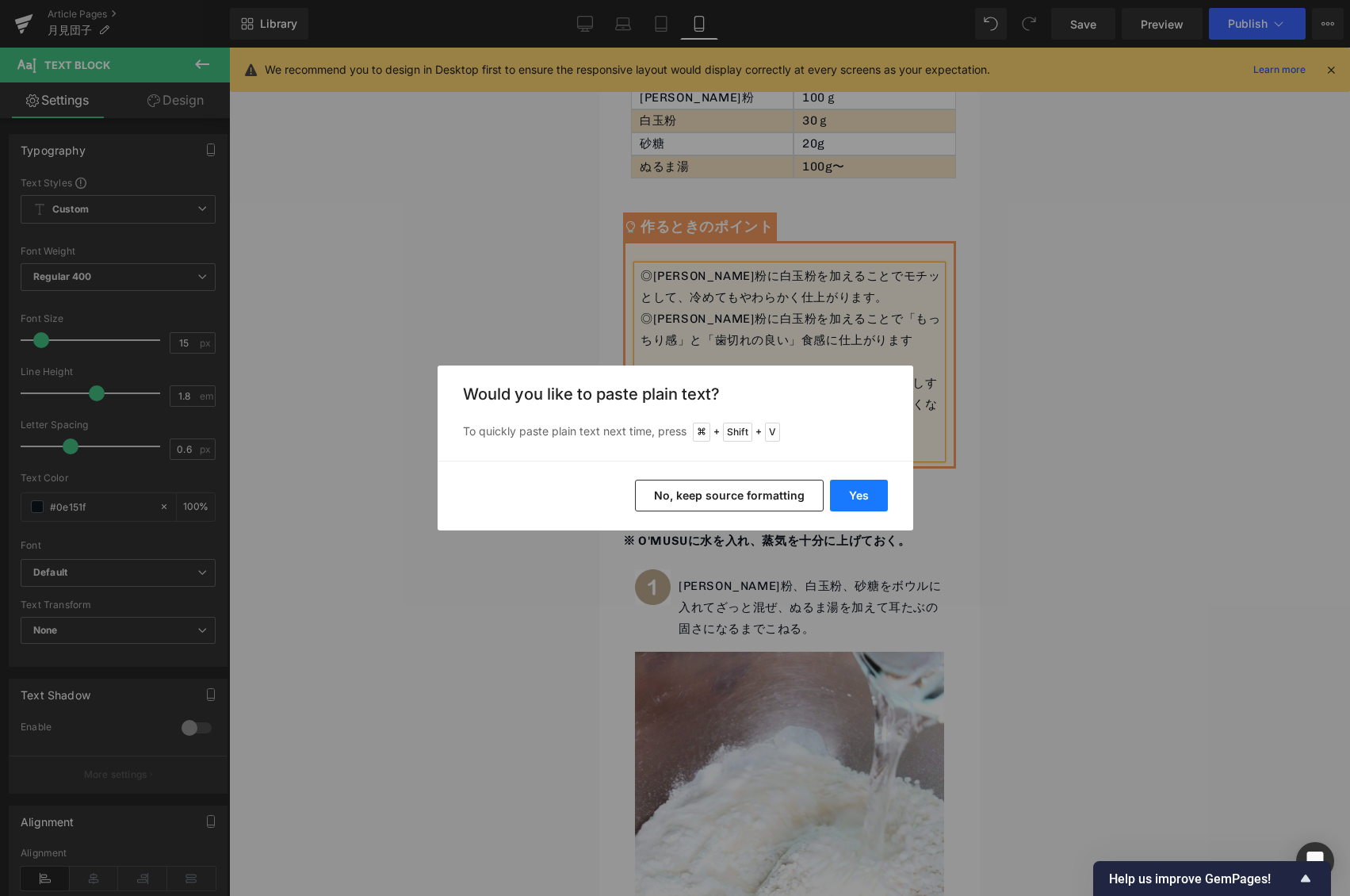
click at [851, 490] on button "Yes" at bounding box center [858, 495] width 58 height 32
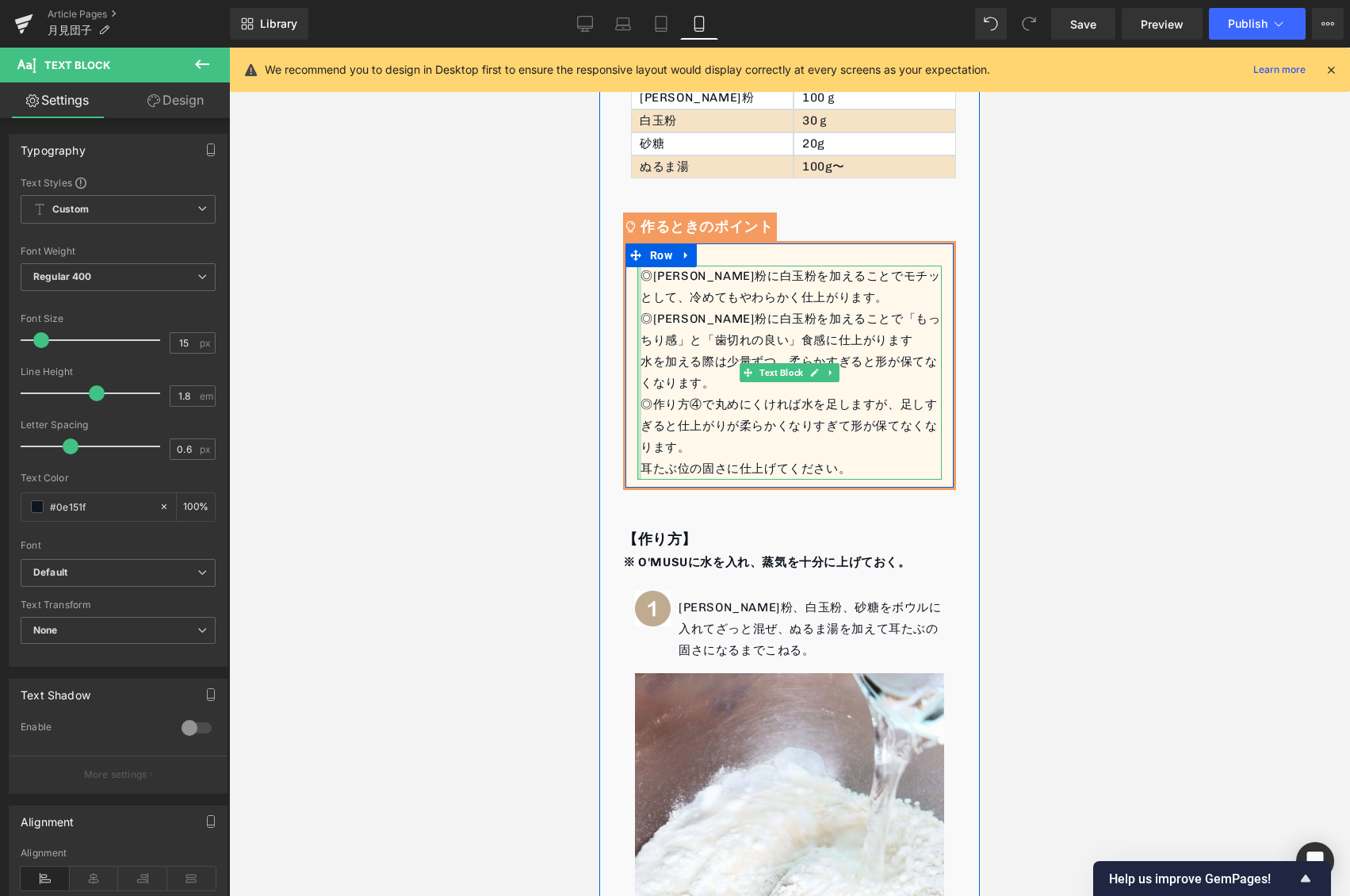
click at [639, 347] on div at bounding box center [639, 372] width 4 height 214
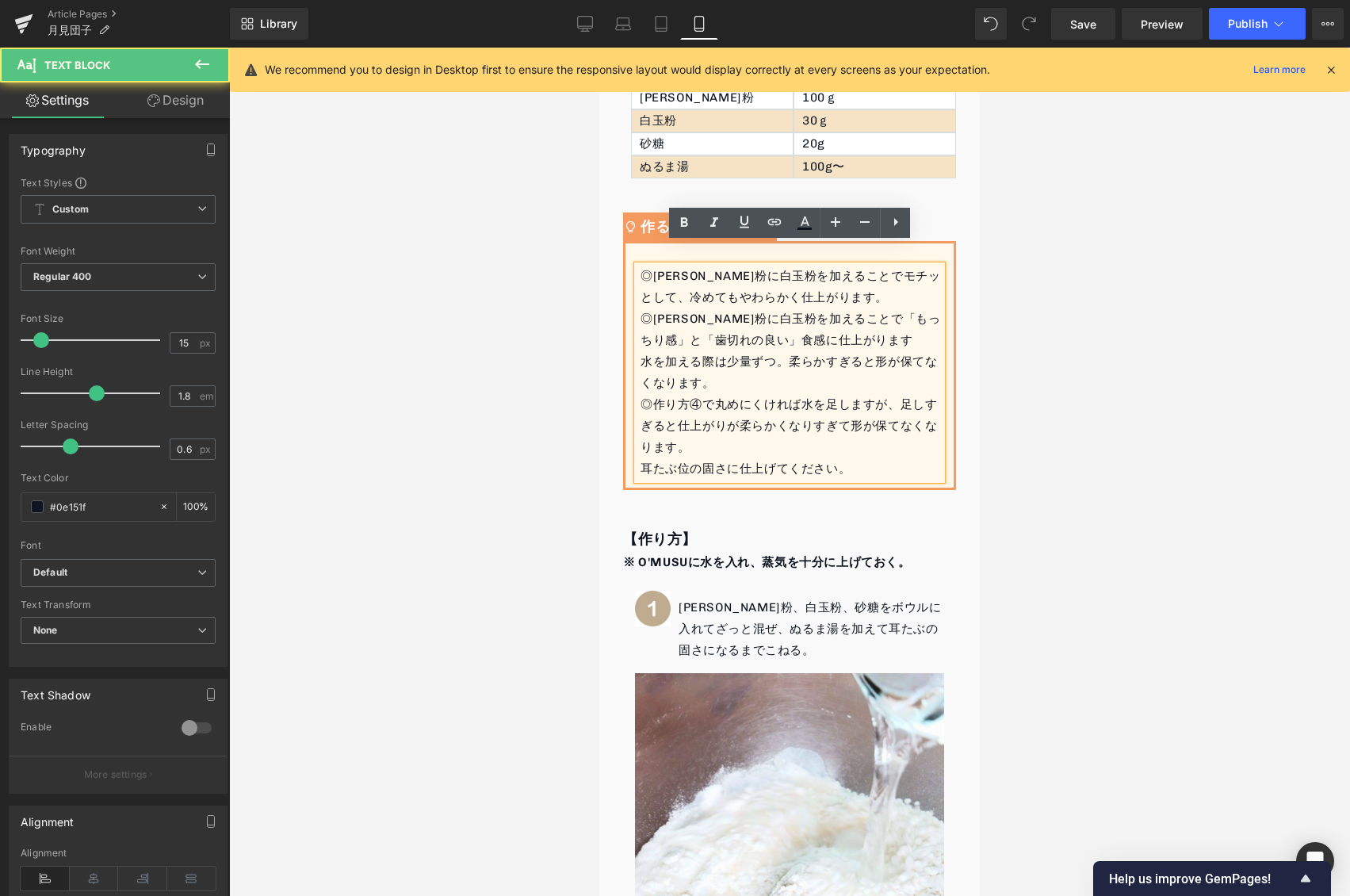
click at [653, 351] on div "水を加える際は少量ずつ。柔らかすぎると形が保てなくなります。" at bounding box center [791, 372] width 301 height 42
click at [641, 351] on div "水を加える際は少量ずつ。柔らかすぎると形が保てなくなります。" at bounding box center [791, 372] width 301 height 42
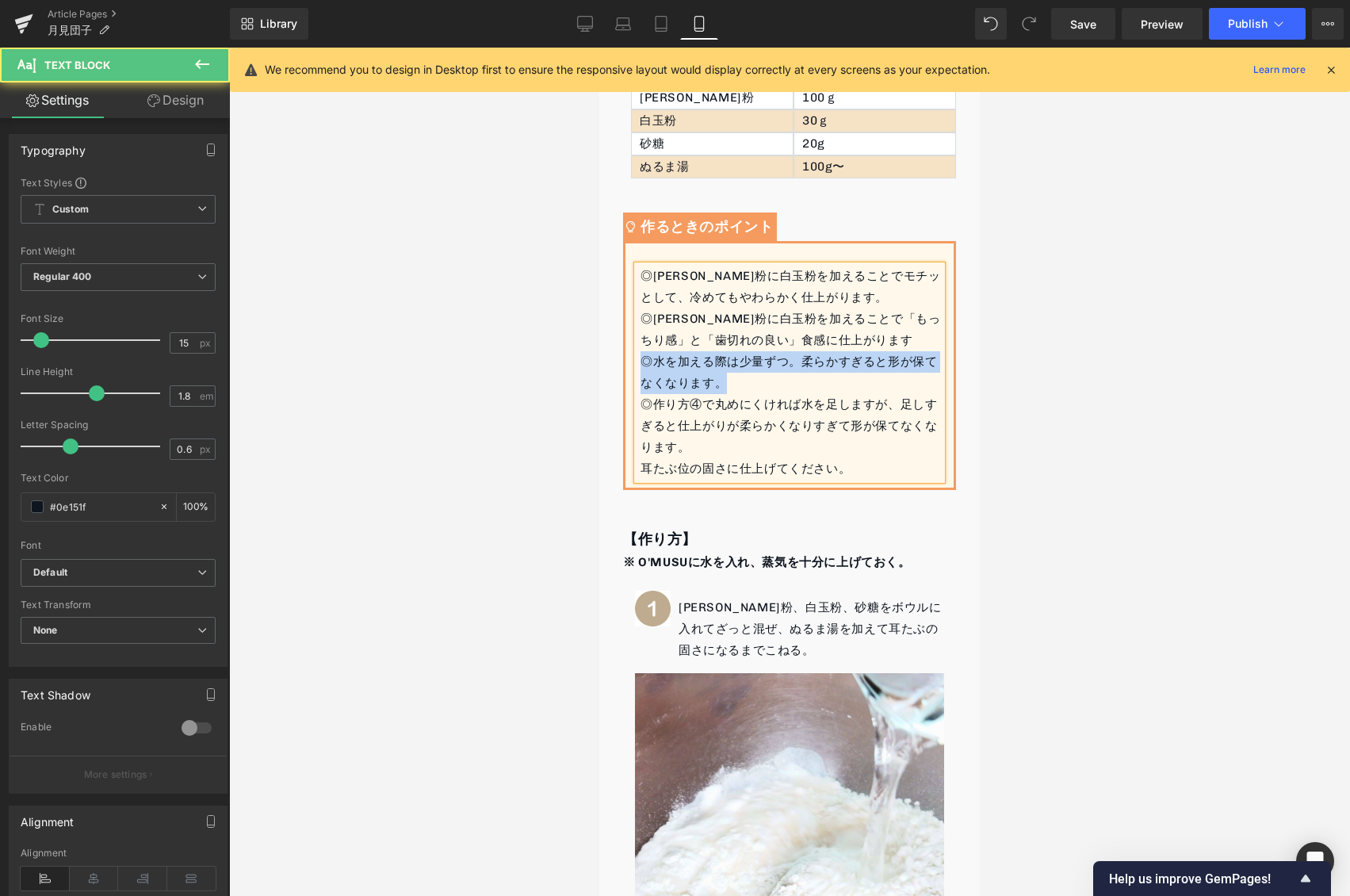
drag, startPoint x: 741, startPoint y: 359, endPoint x: 602, endPoint y: 348, distance: 139.4
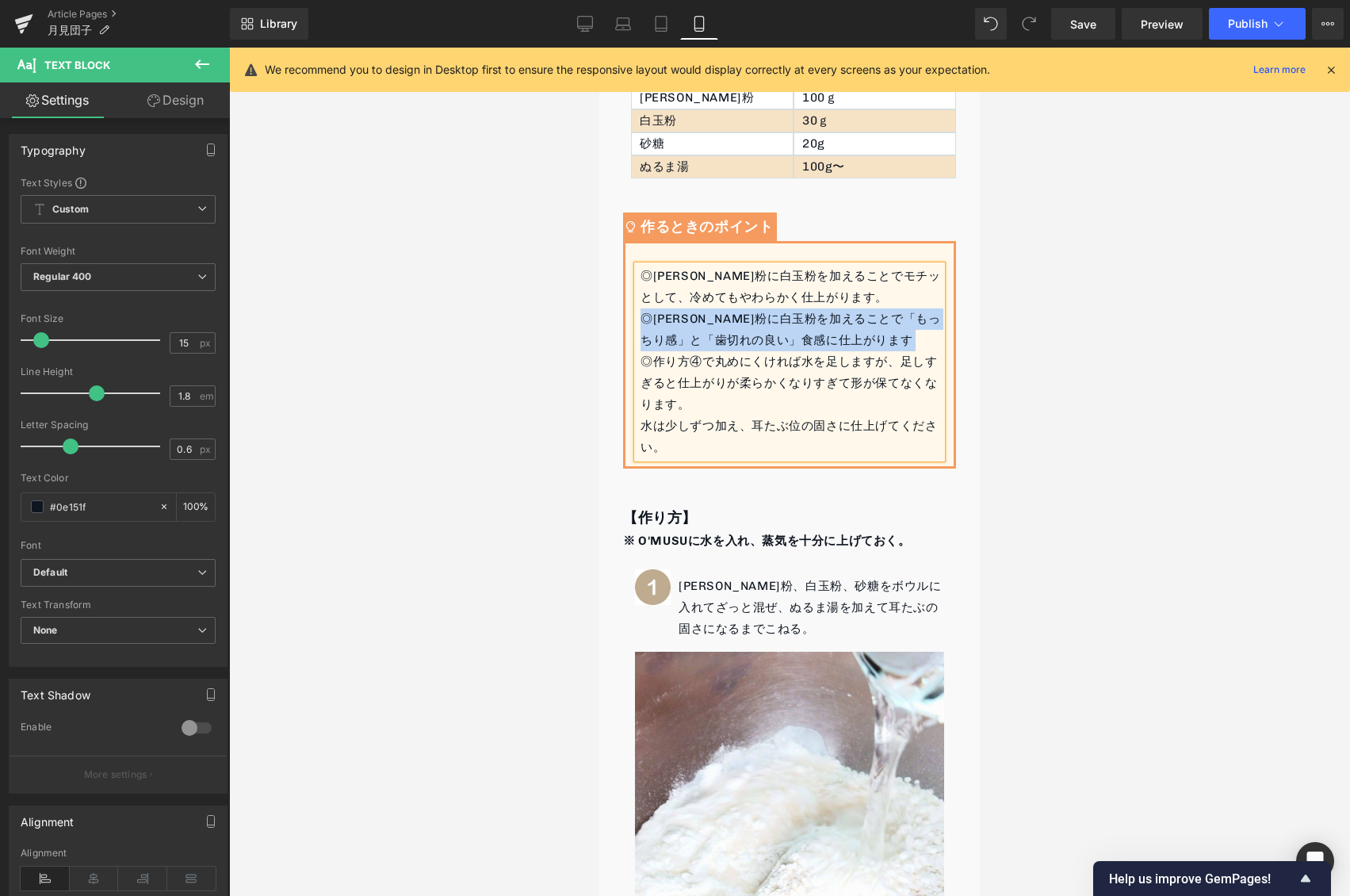
copy div "◎上新粉に白玉粉を加えることで「もっちり感」と「歯切れの良い」食感に仕上がります"
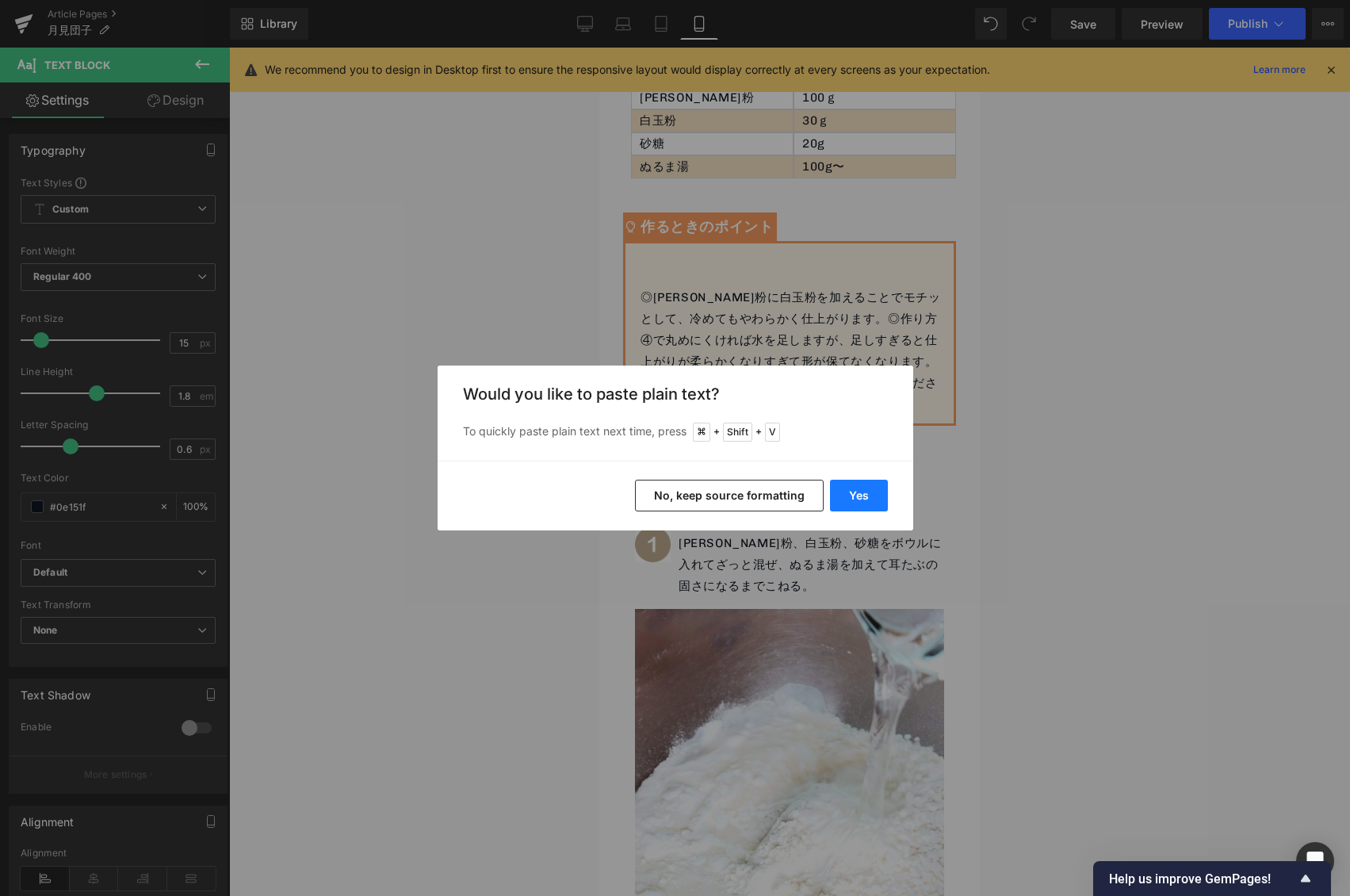
click at [844, 496] on button "Yes" at bounding box center [858, 495] width 58 height 32
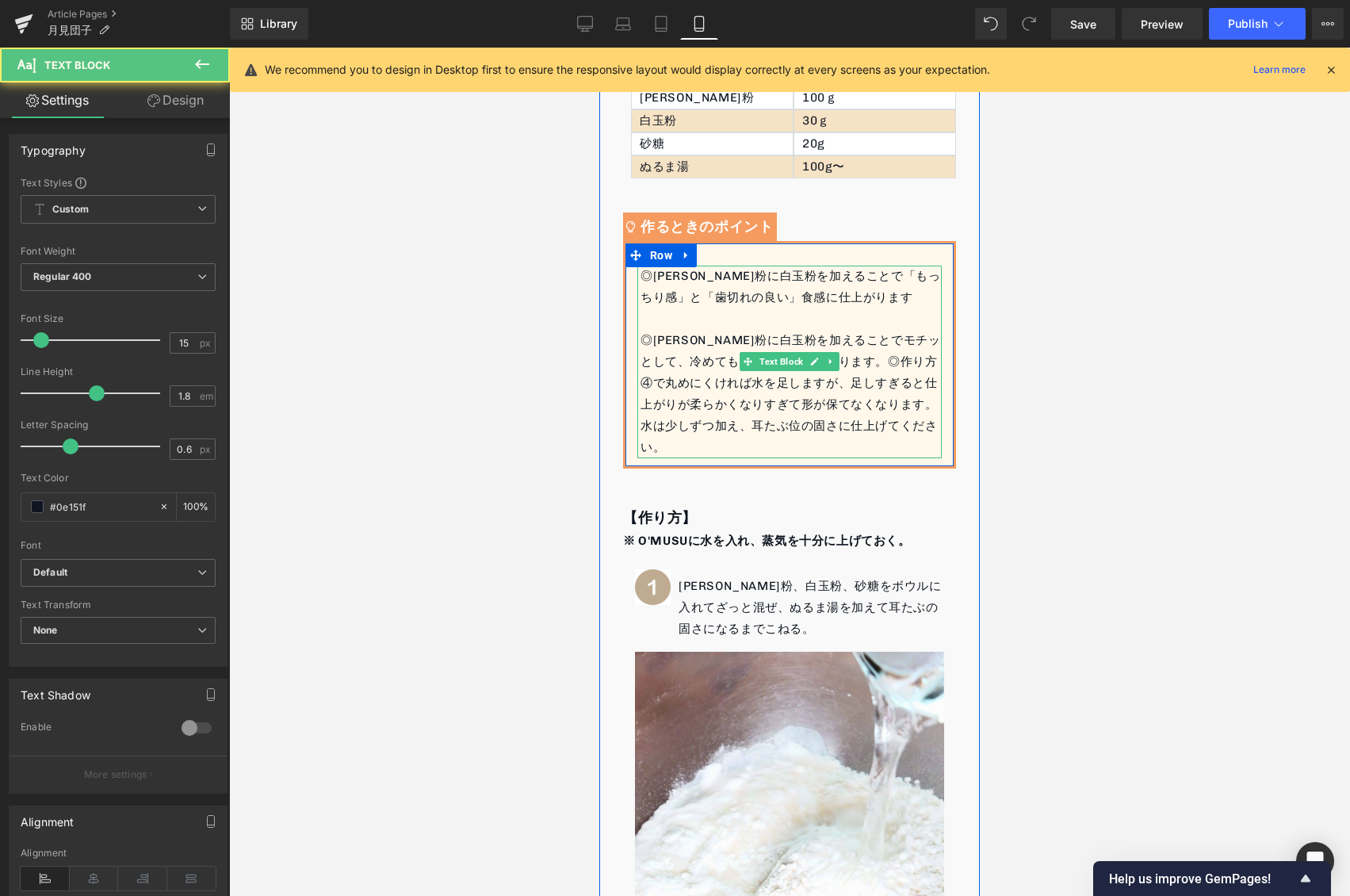
click at [764, 308] on div "◎上新粉に白玉粉を加えることで「もっちり感」と「歯切れの良い」食感に仕上がります ◎上新粉に白玉粉を加えることでモチッとして、冷めてもやわらかく仕上がります。…" at bounding box center [789, 362] width 305 height 193
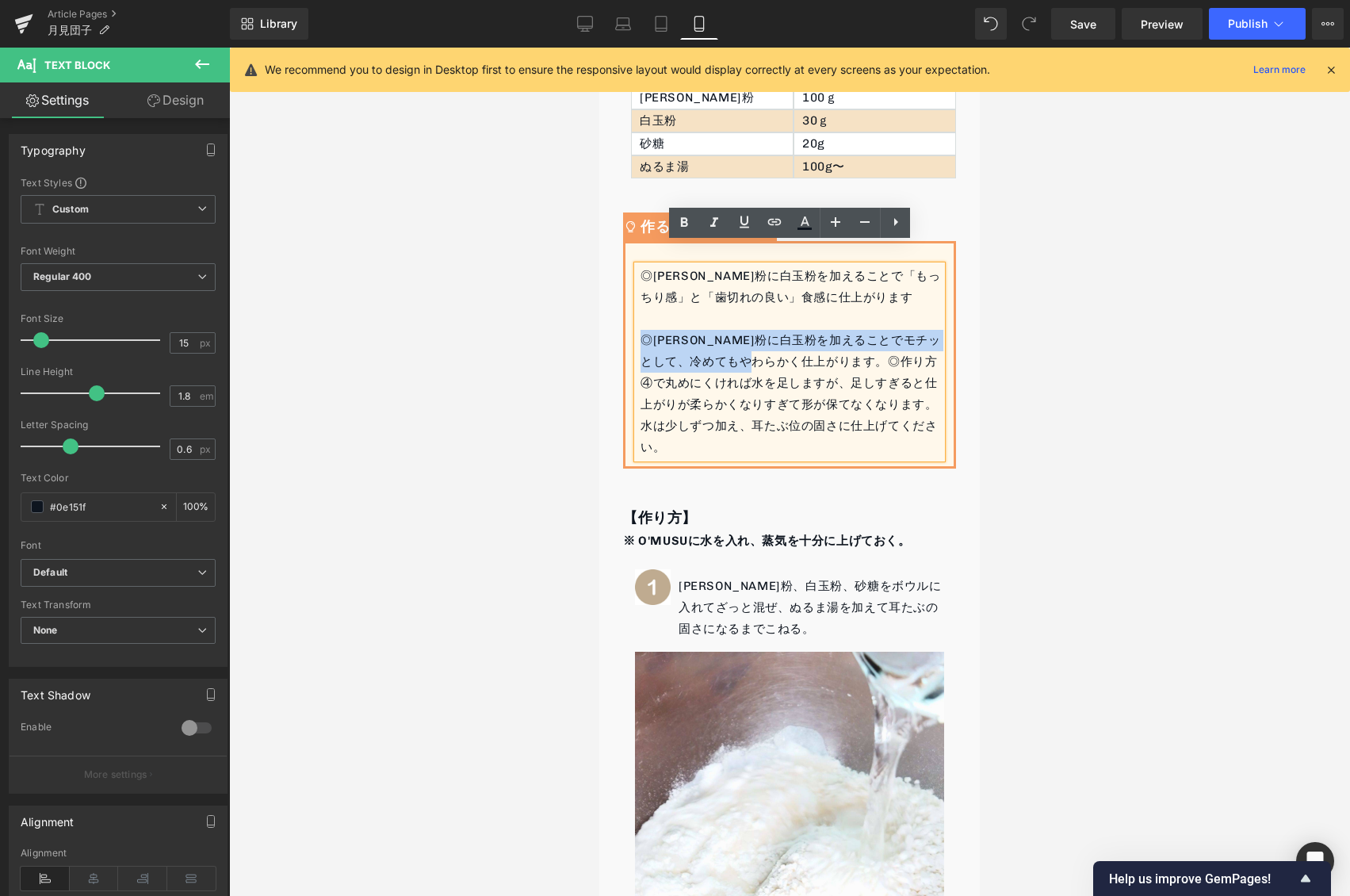
drag, startPoint x: 643, startPoint y: 316, endPoint x: 808, endPoint y: 340, distance: 166.7
click at [808, 340] on div "◎上新粉に白玉粉を加えることで「もっちり感」と「歯切れの良い」食感に仕上がります ◎上新粉に白玉粉を加えることでモチッとして、冷めてもやわらかく仕上がります。…" at bounding box center [789, 362] width 305 height 193
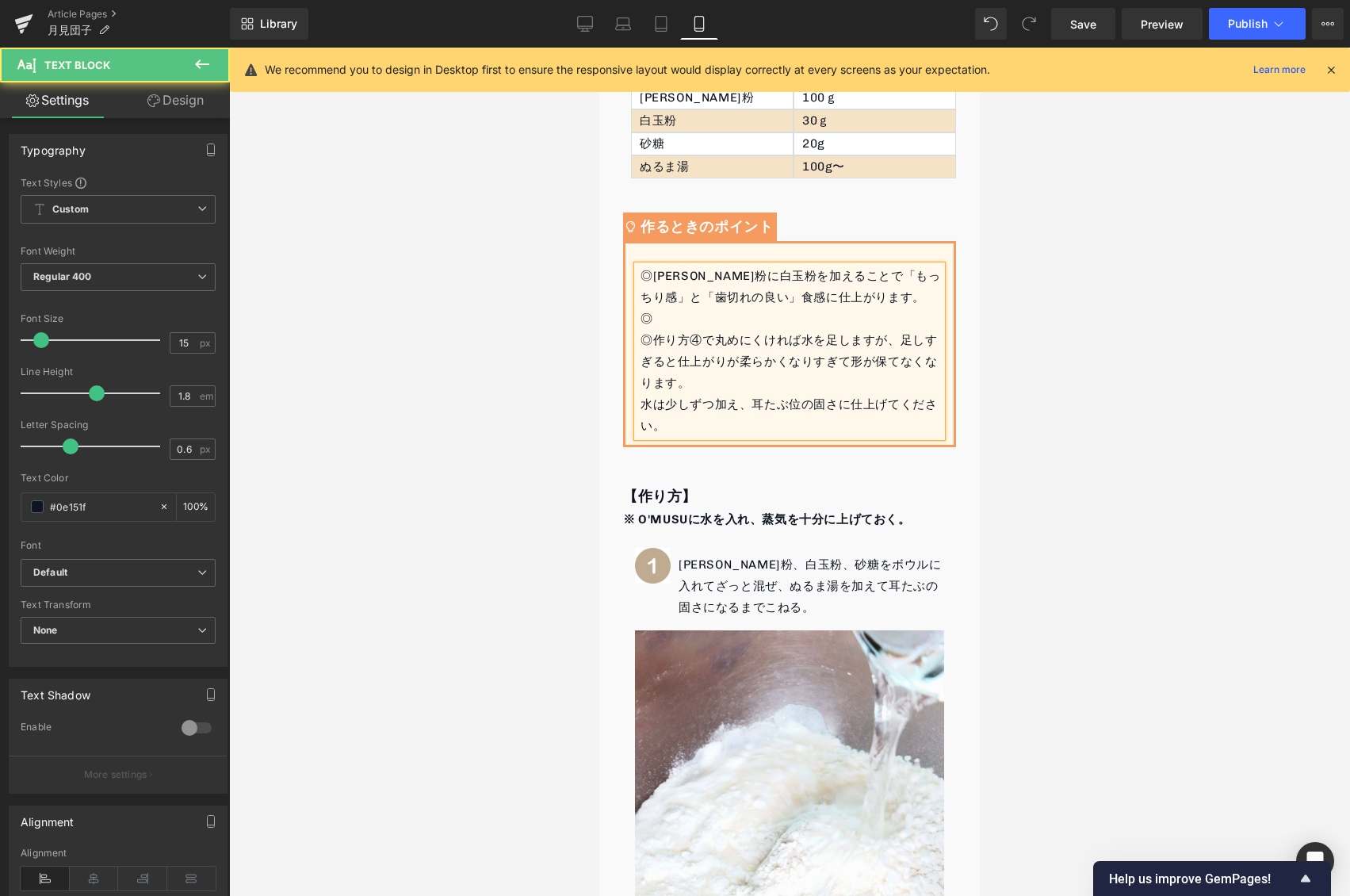
click at [691, 309] on div "◎" at bounding box center [791, 319] width 301 height 21
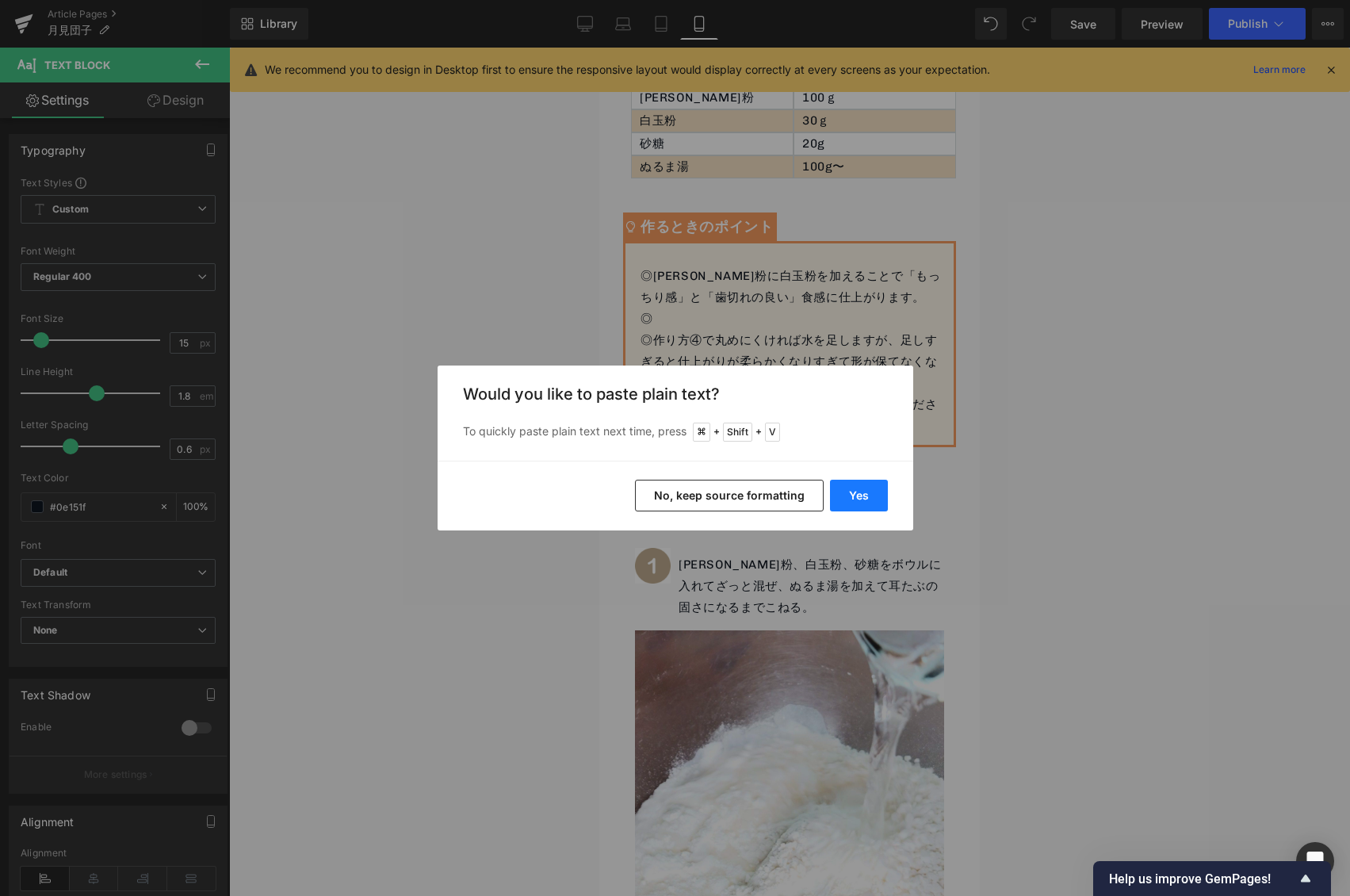
drag, startPoint x: 837, startPoint y: 482, endPoint x: 238, endPoint y: 435, distance: 600.8
click at [837, 482] on button "Yes" at bounding box center [858, 495] width 58 height 32
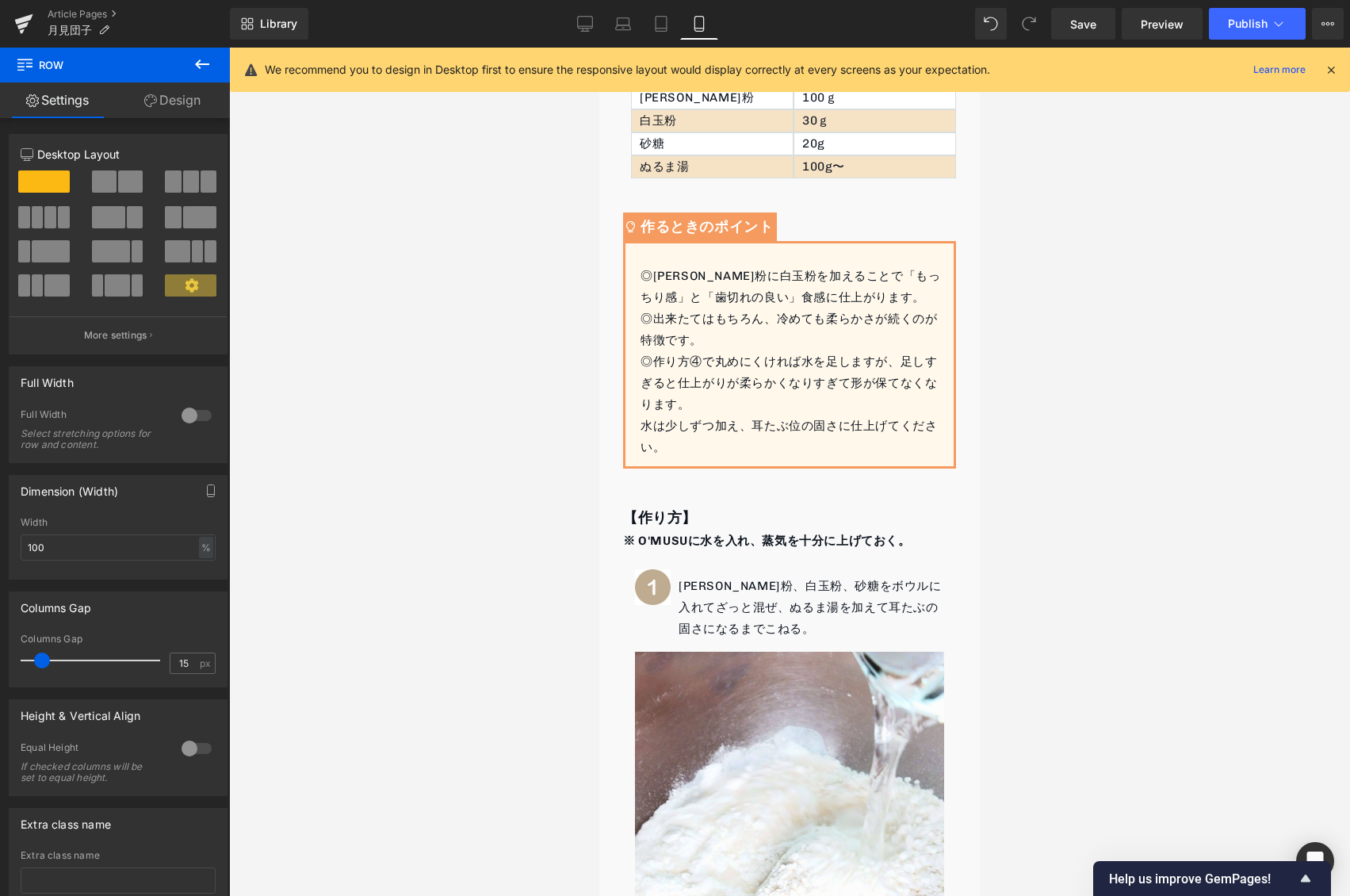
click at [1056, 323] on div at bounding box center [790, 471] width 1121 height 849
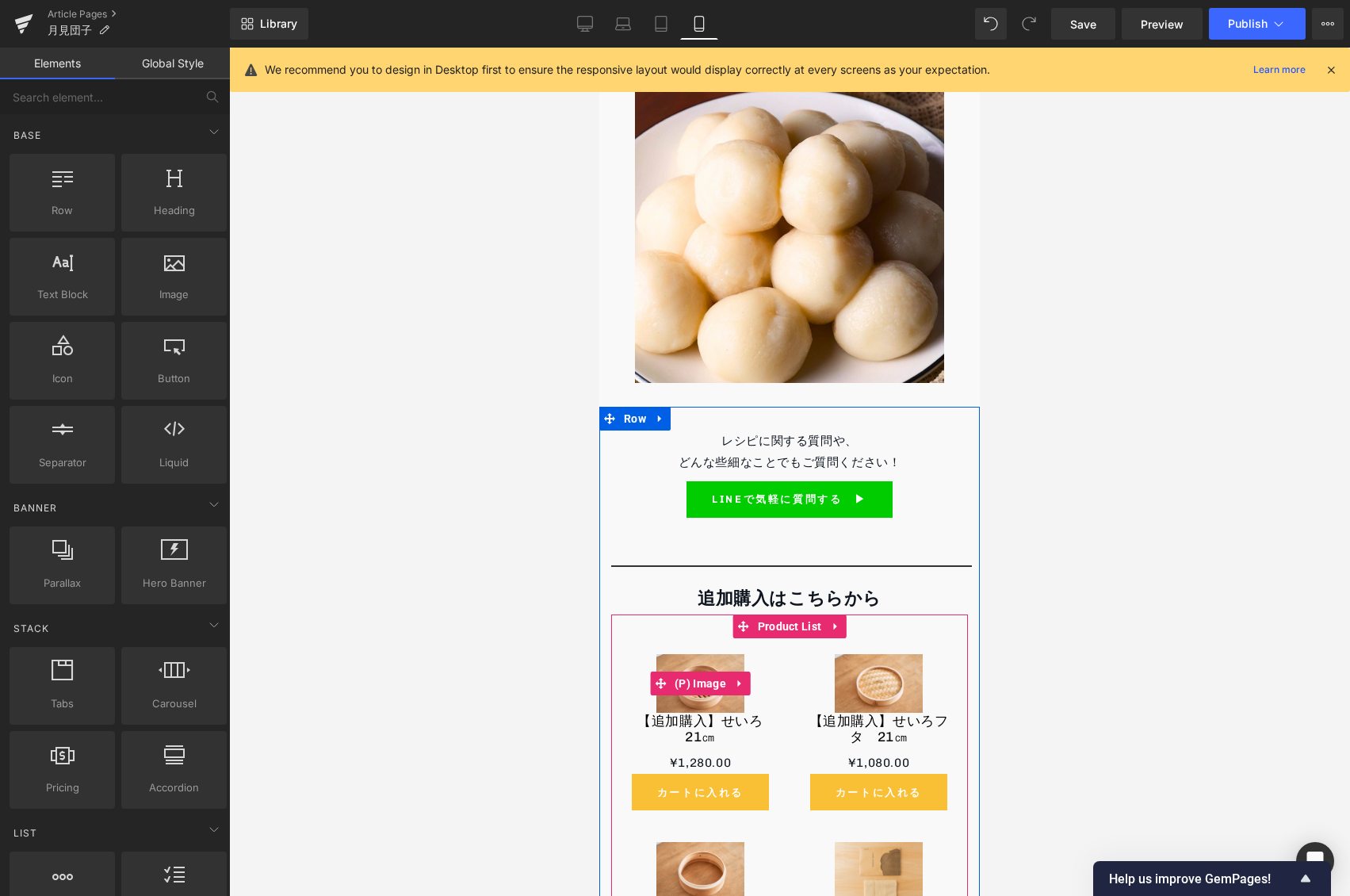
scroll to position [2545, 0]
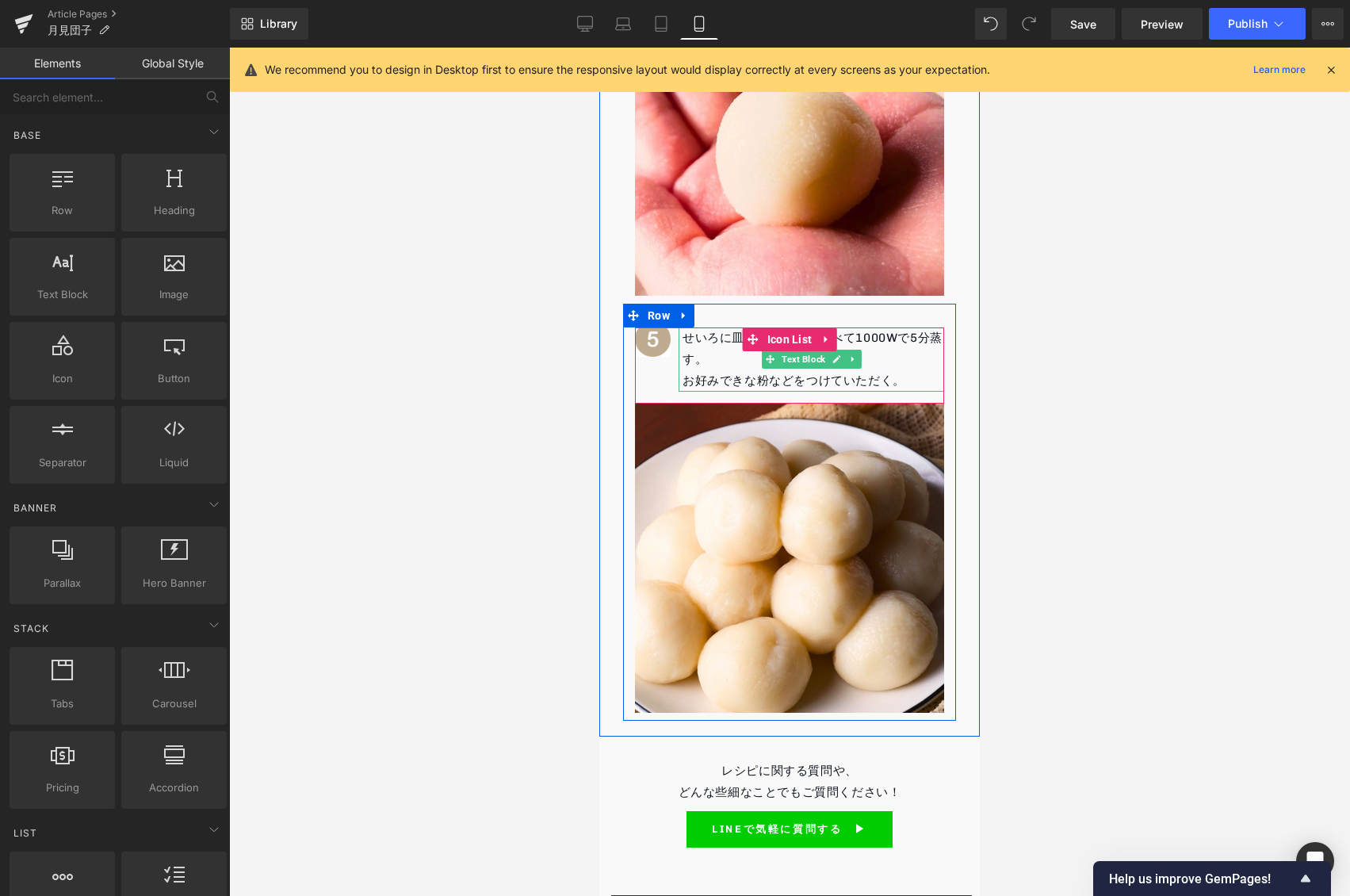
click at [920, 370] on p "お好みできな粉などをつけていただく。" at bounding box center [813, 381] width 261 height 21
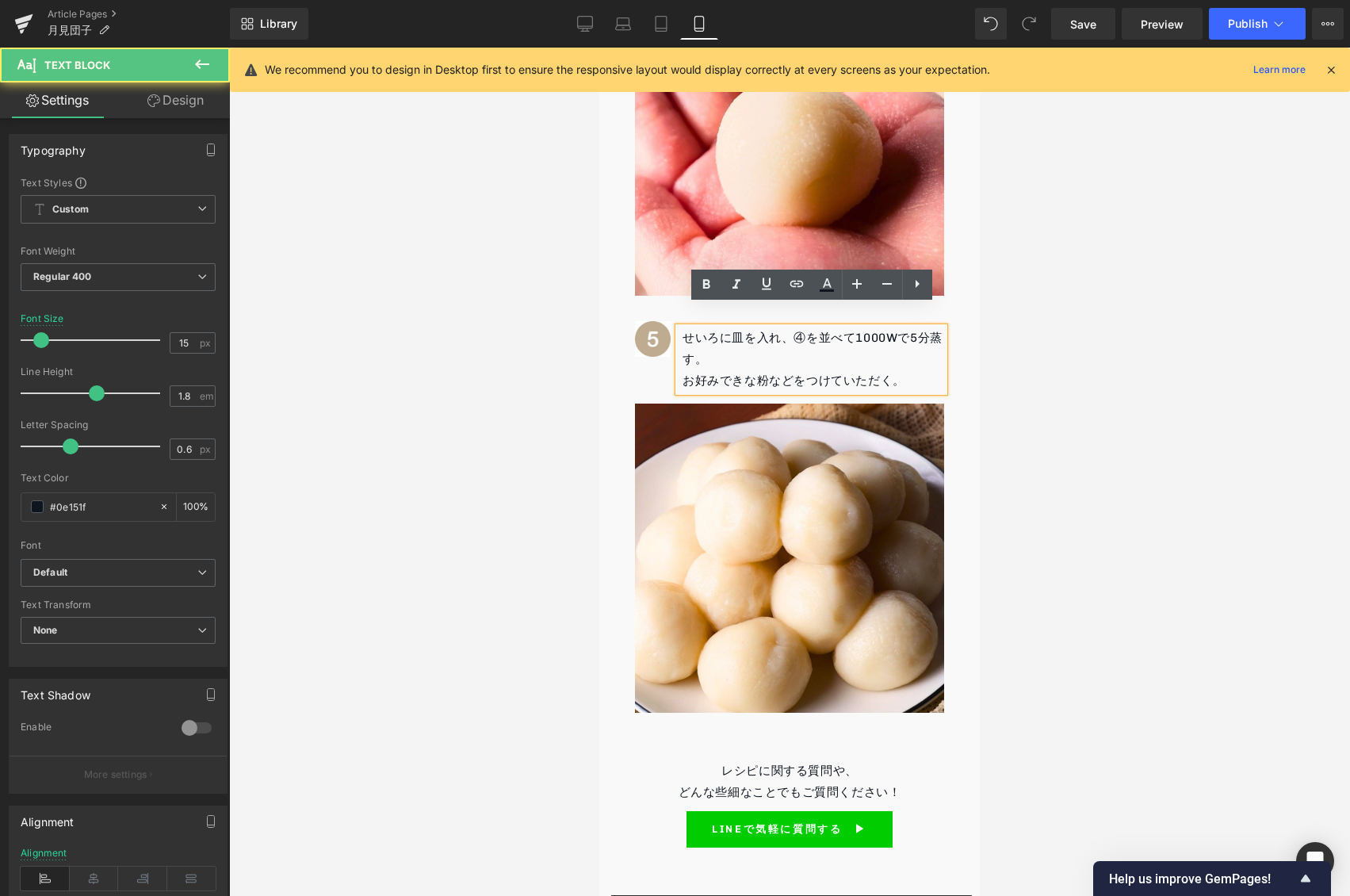
click at [769, 370] on p "お好みできな粉などをつけていただく。" at bounding box center [813, 381] width 261 height 21
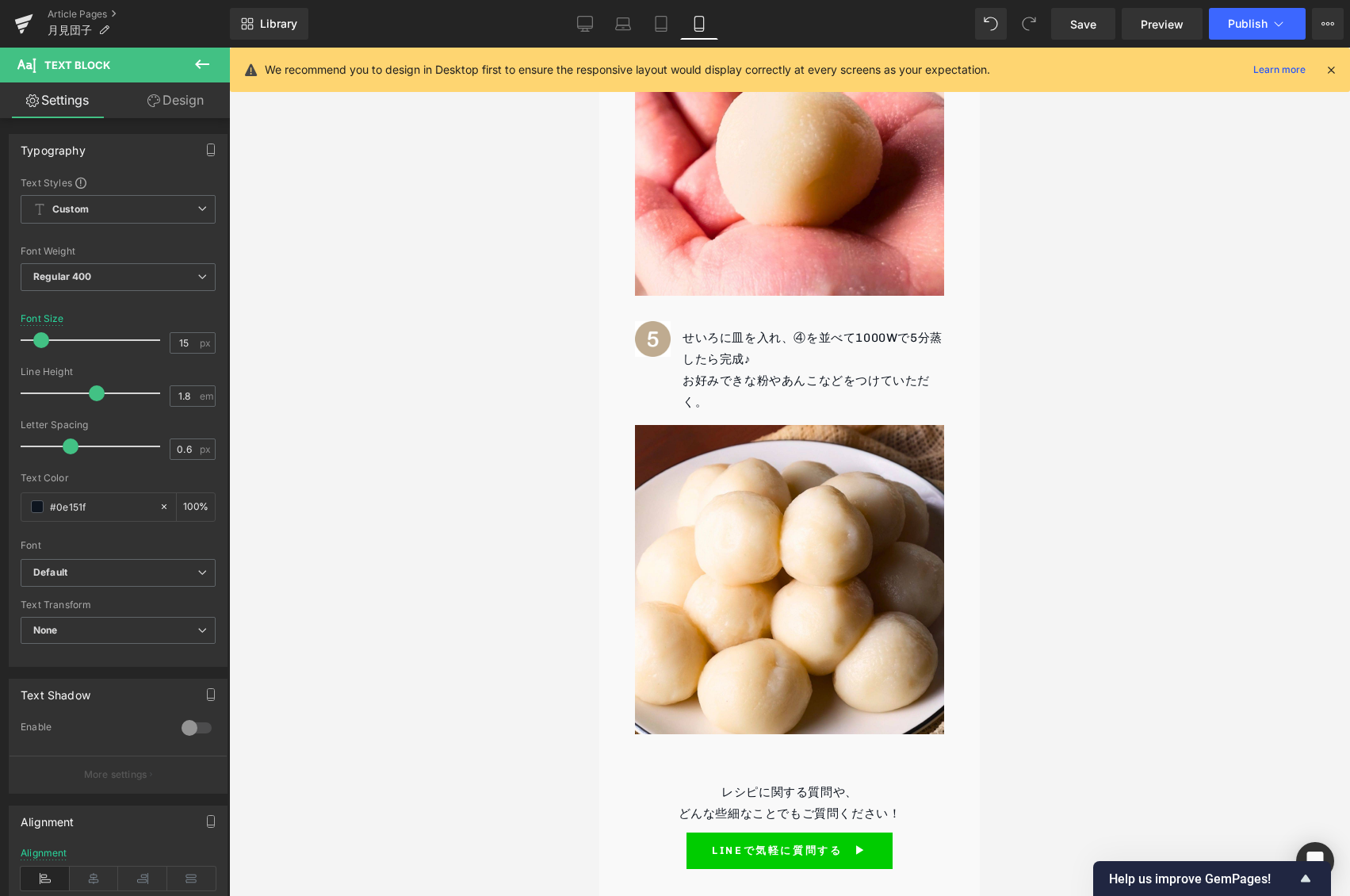
click at [1130, 328] on div at bounding box center [790, 471] width 1121 height 849
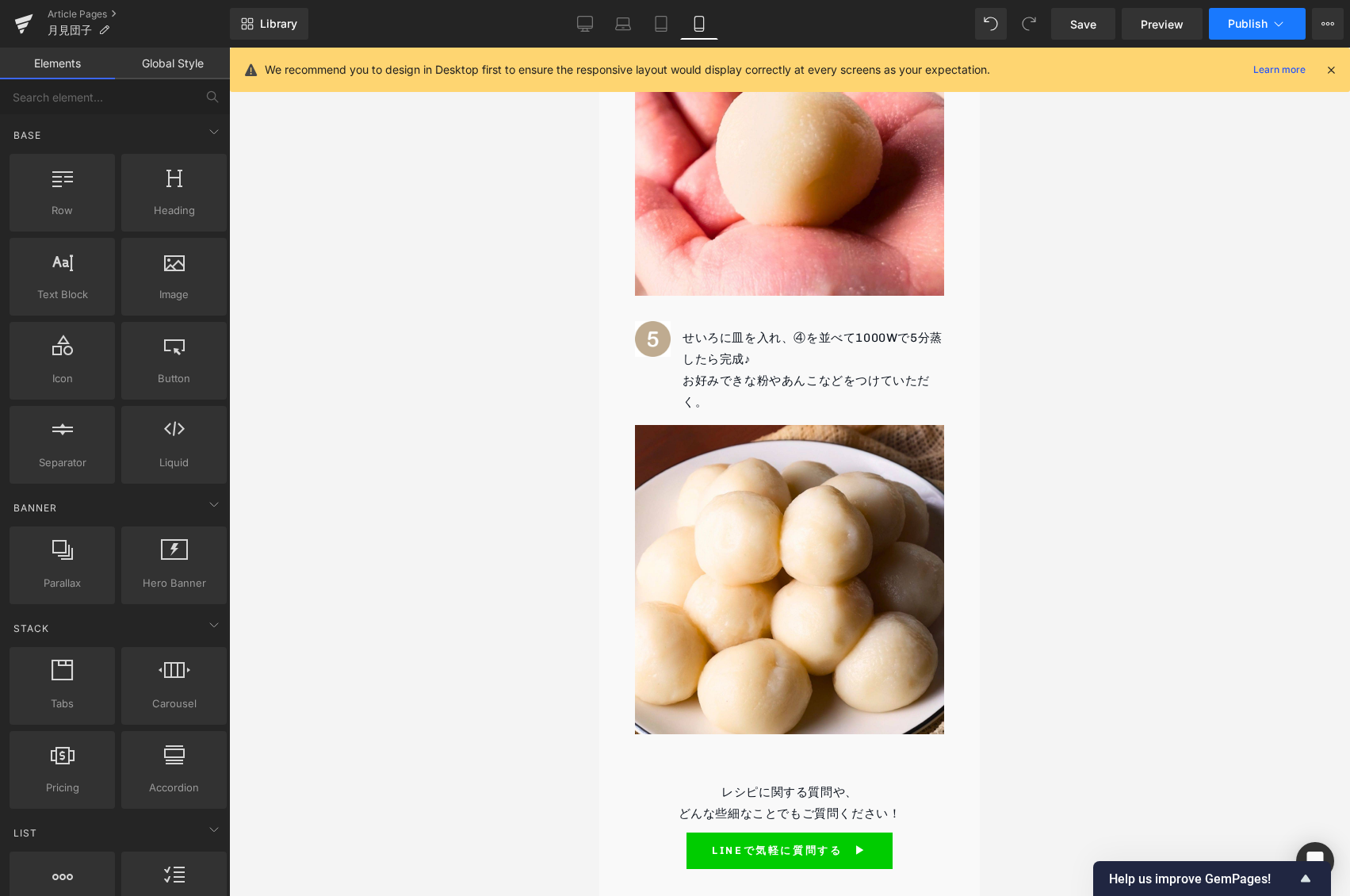
click at [1247, 27] on span "Publish" at bounding box center [1247, 24] width 40 height 13
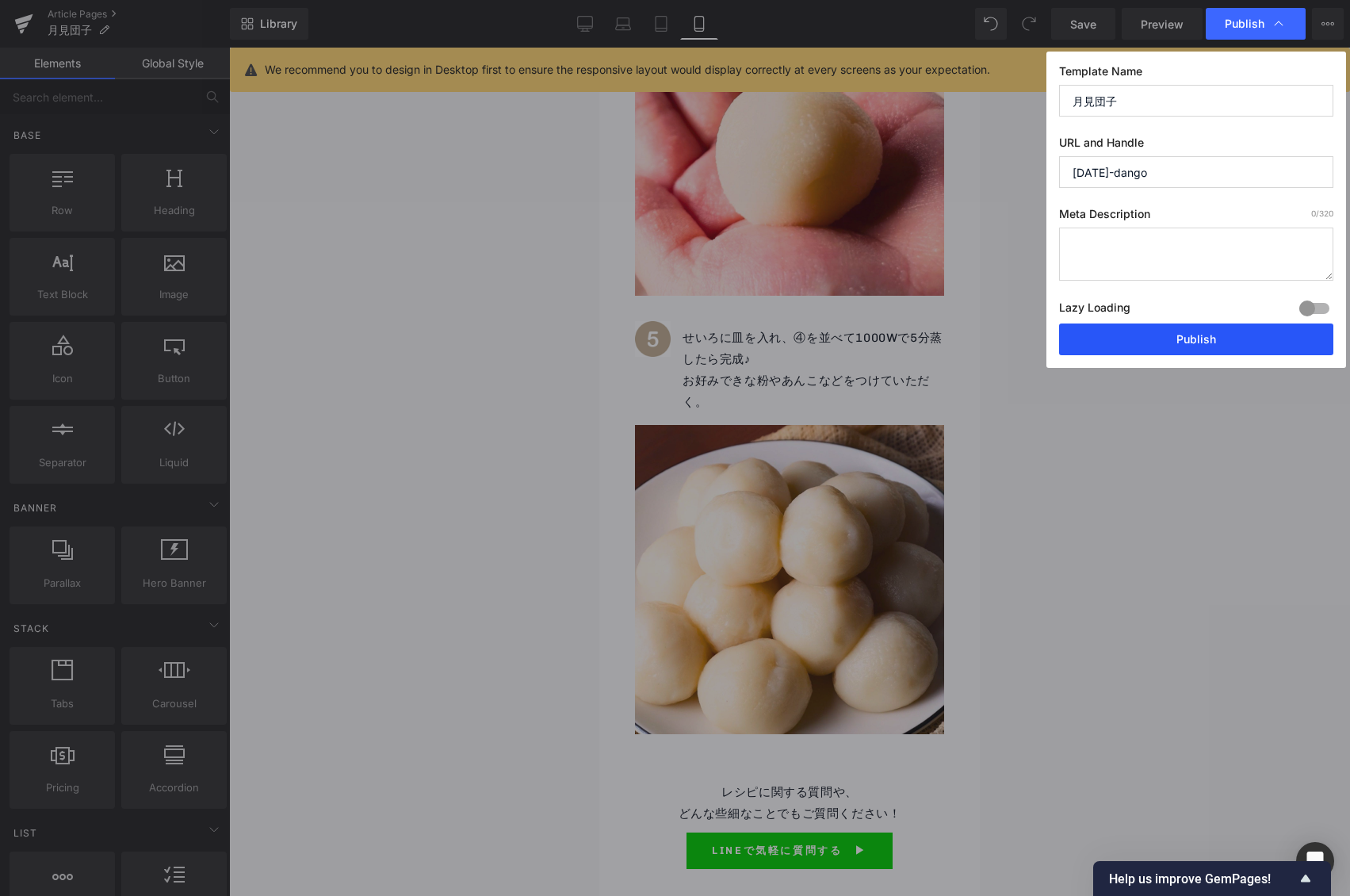
click at [1210, 327] on button "Publish" at bounding box center [1196, 339] width 274 height 32
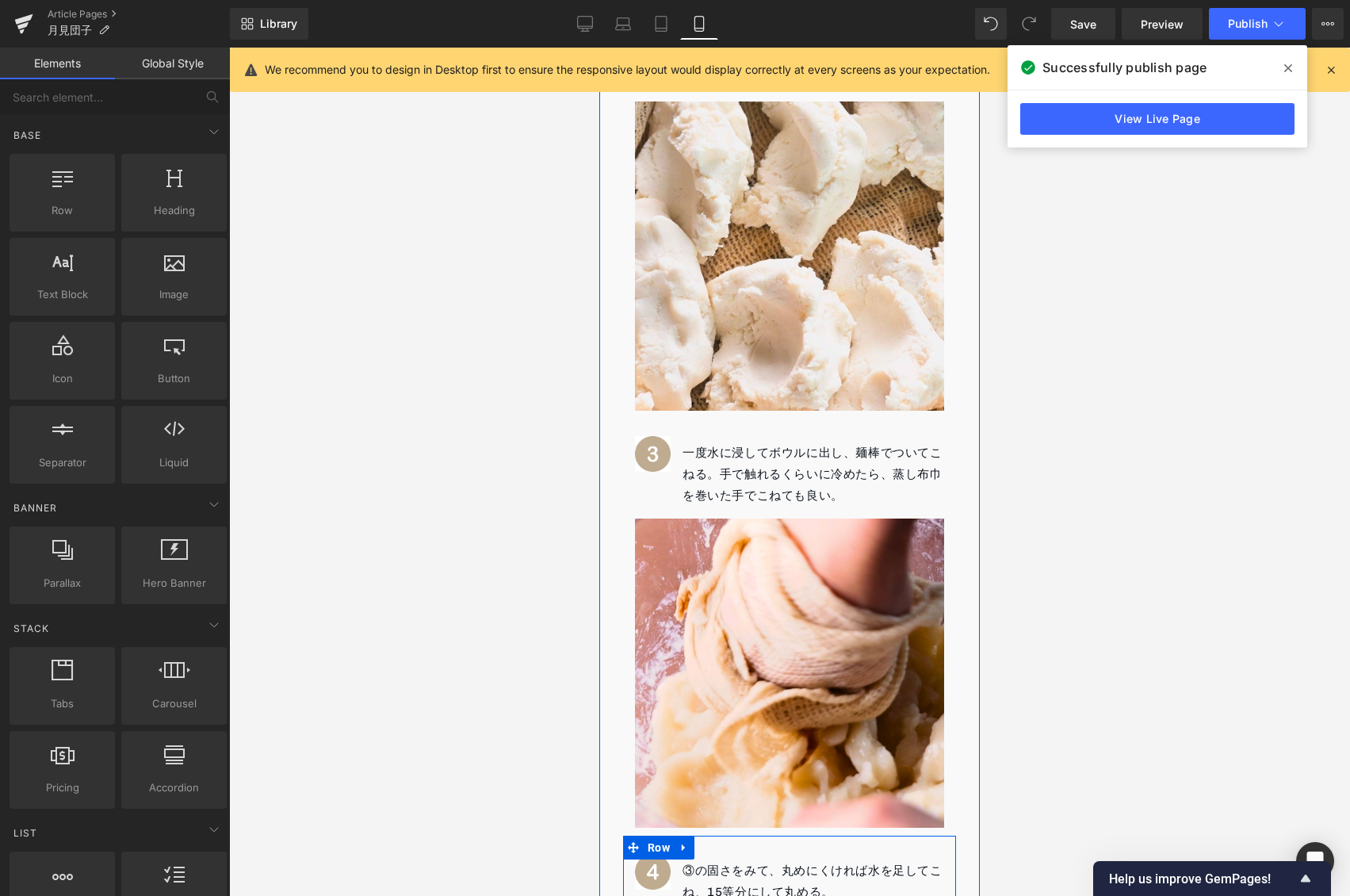
scroll to position [989, 0]
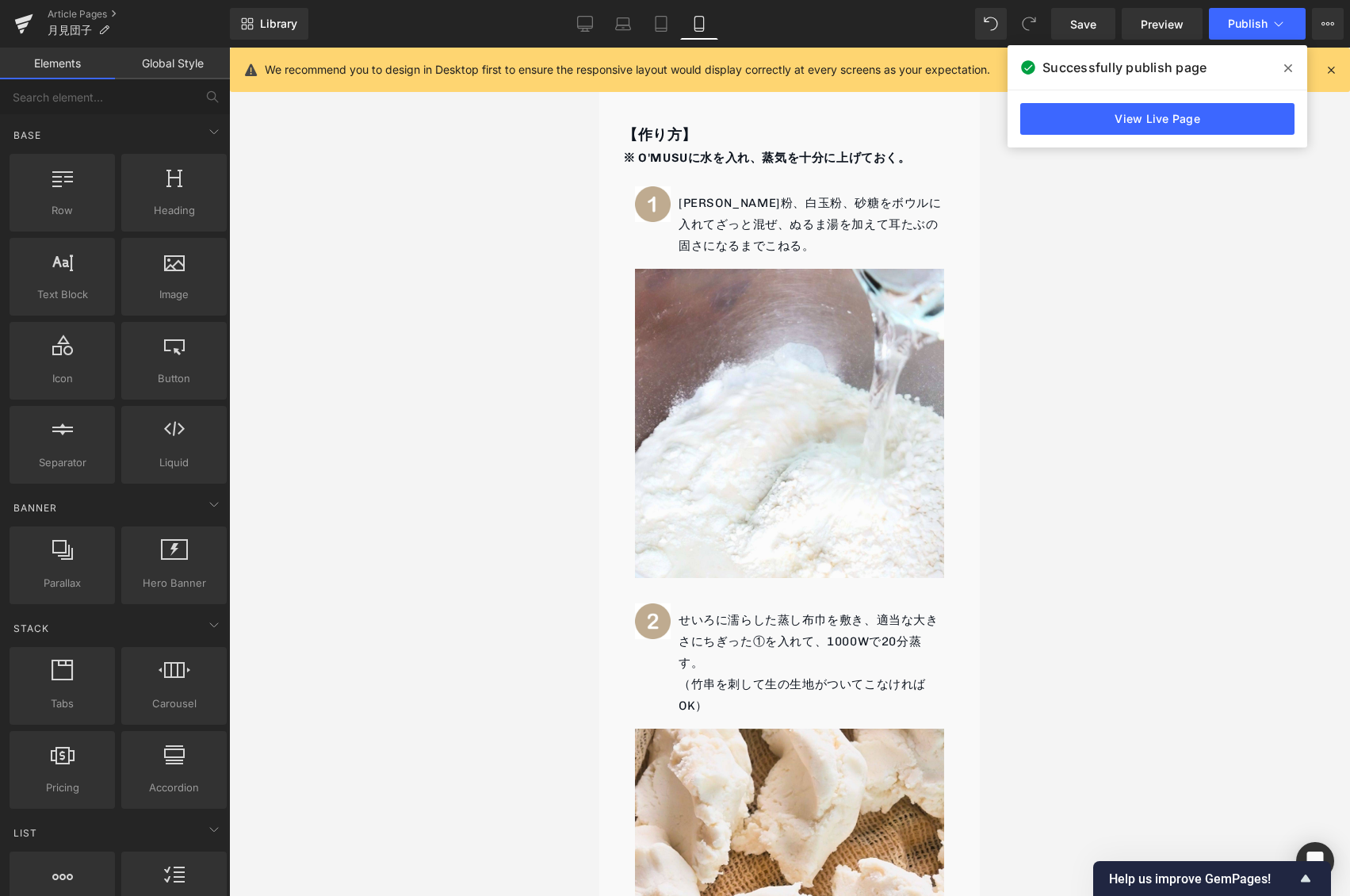
click at [1276, 69] on span at bounding box center [1288, 68] width 25 height 25
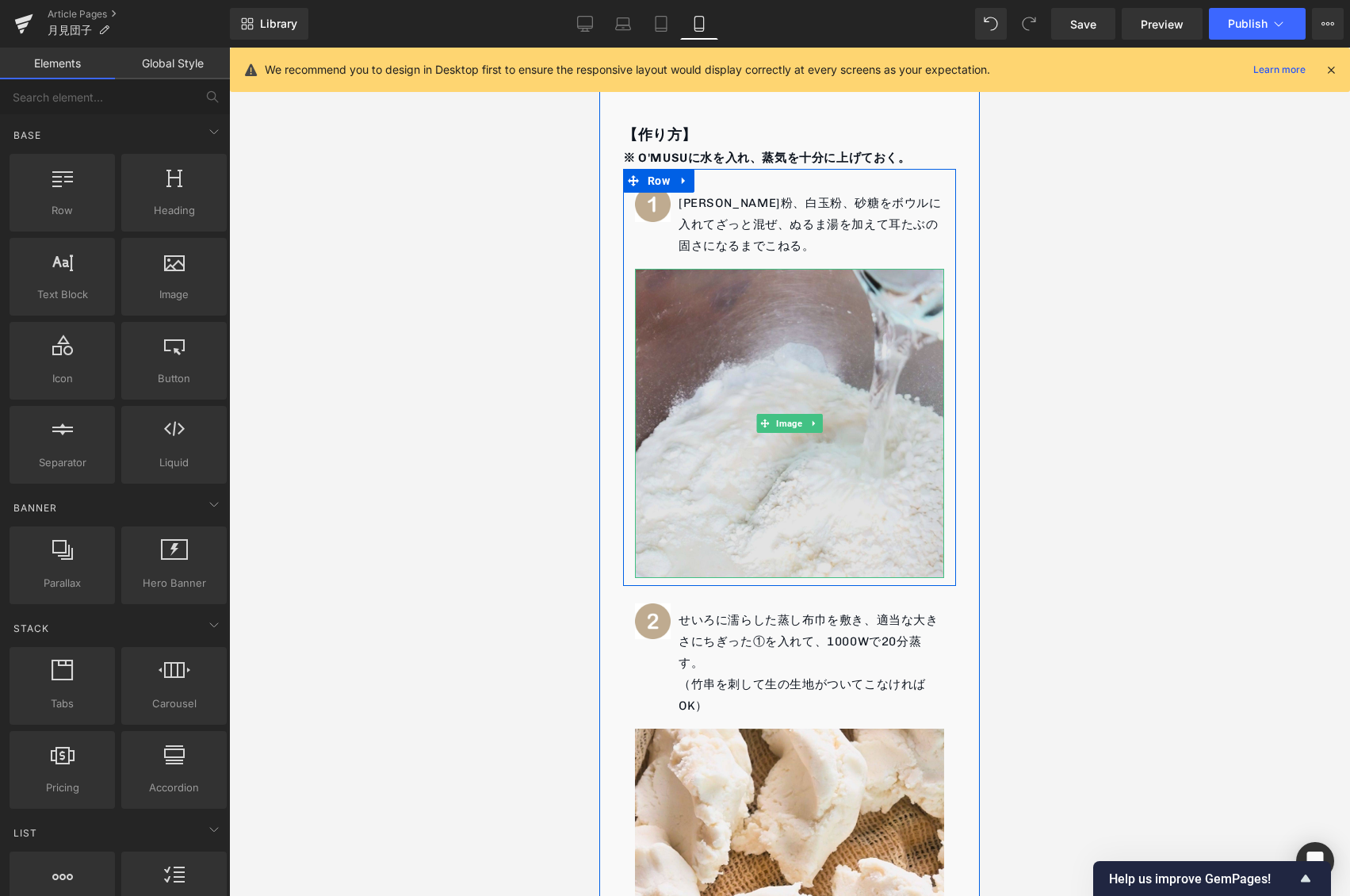
scroll to position [250, 0]
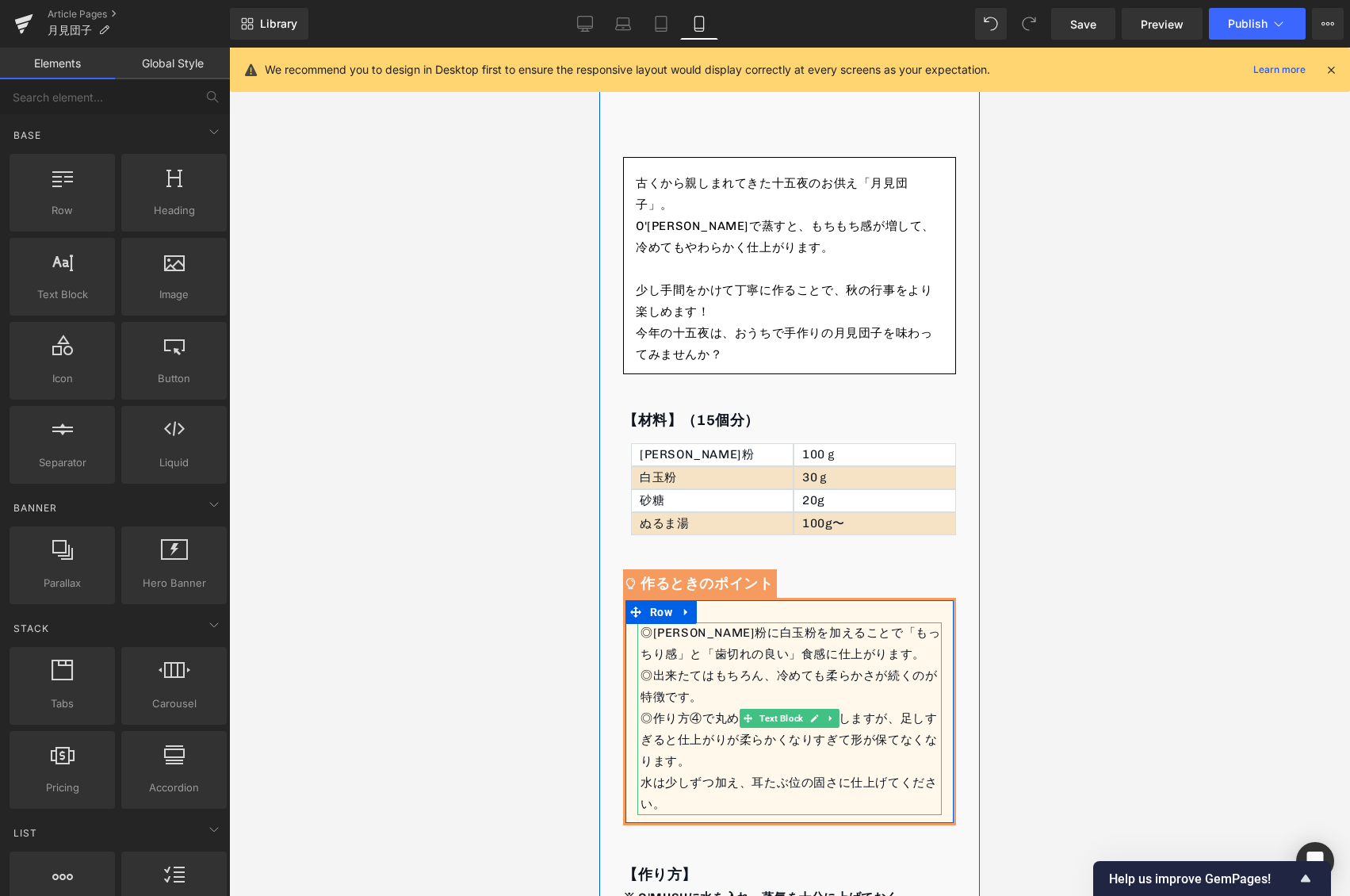
click at [731, 788] on div "水は少しずつ加え、耳たぶ位の固さに仕上げてください。" at bounding box center [791, 793] width 301 height 42
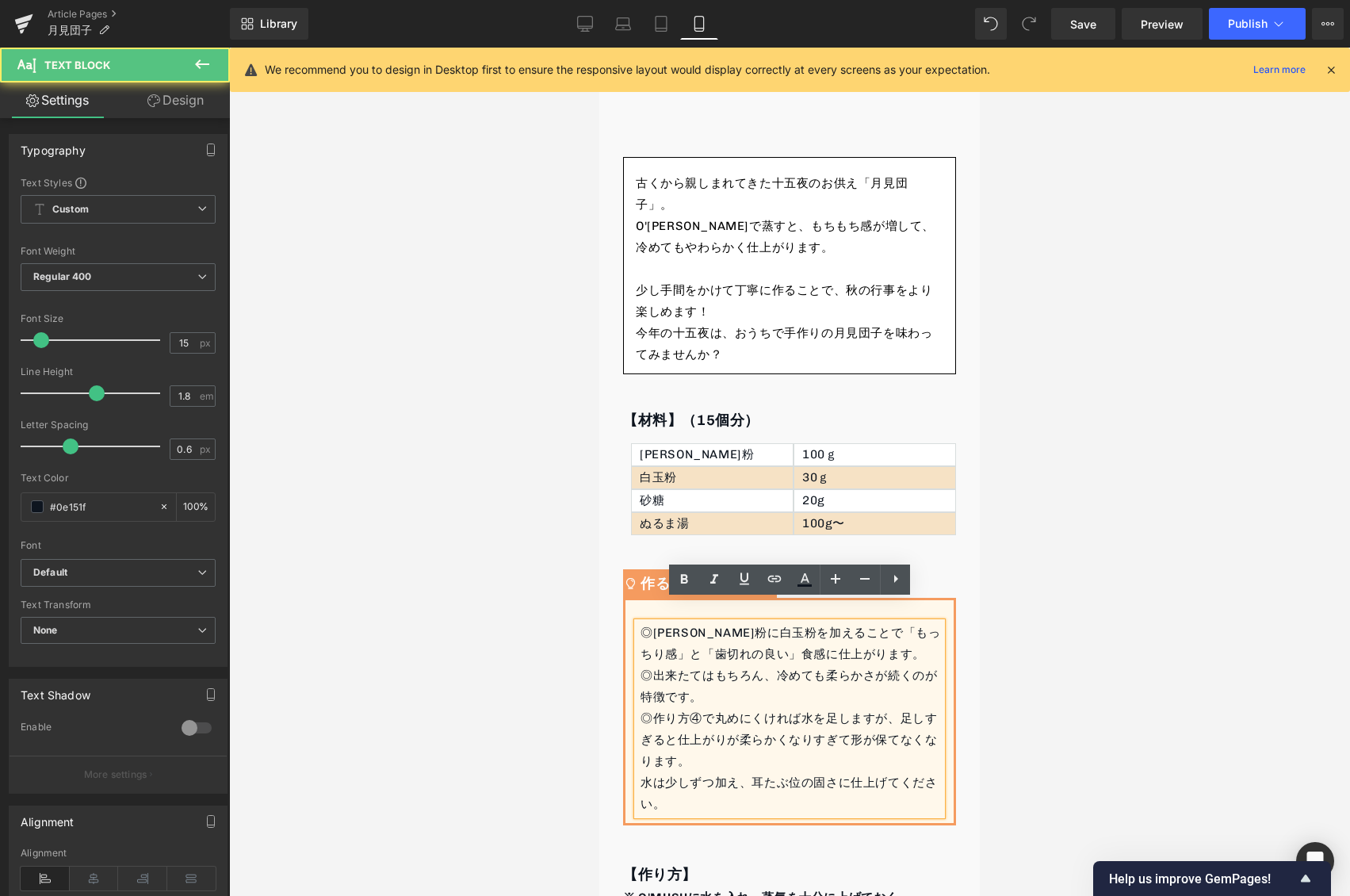
click at [638, 622] on div "◎上新粉に白玉粉を加えることで「もっちり感」と「歯切れの良い」食感に仕上がります。 ◎出来たてはもちろん、冷めても柔らかさが続くのが特徴です。 ◎作り方④で丸…" at bounding box center [789, 719] width 305 height 193
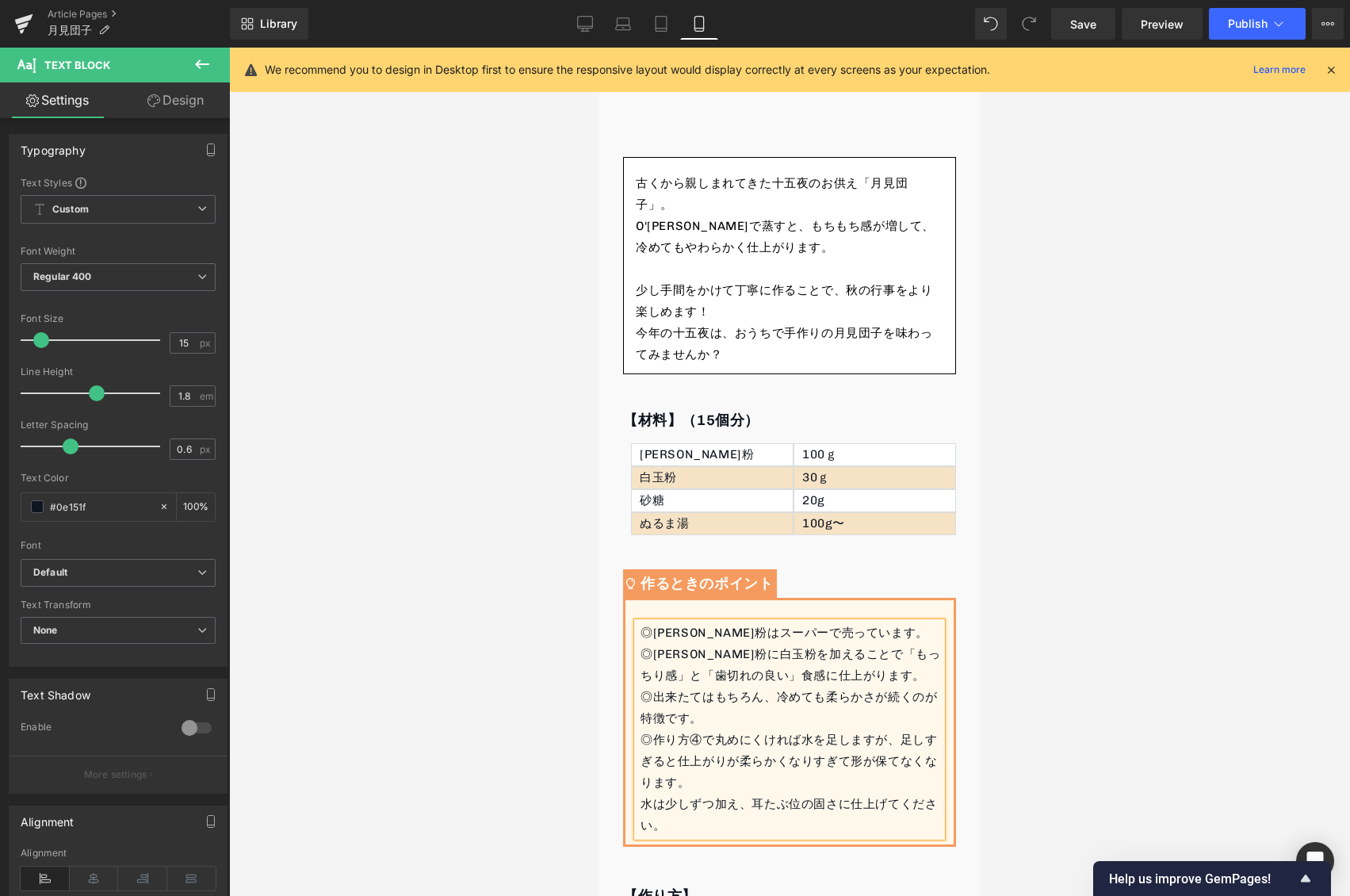
click at [1050, 418] on div at bounding box center [790, 471] width 1121 height 849
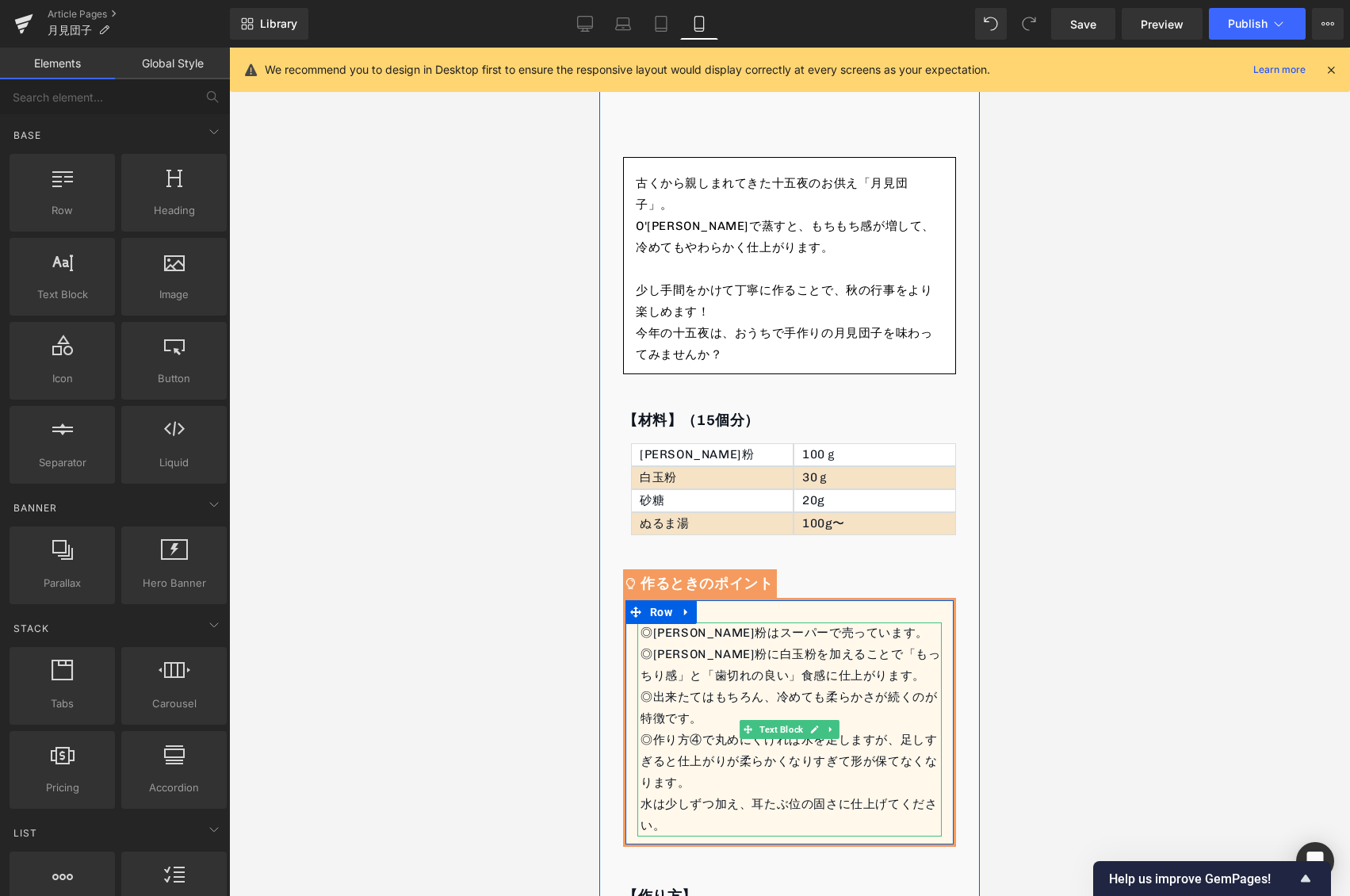
click at [704, 622] on div "◎上新粉はスーパーで売っています。" at bounding box center [791, 633] width 301 height 21
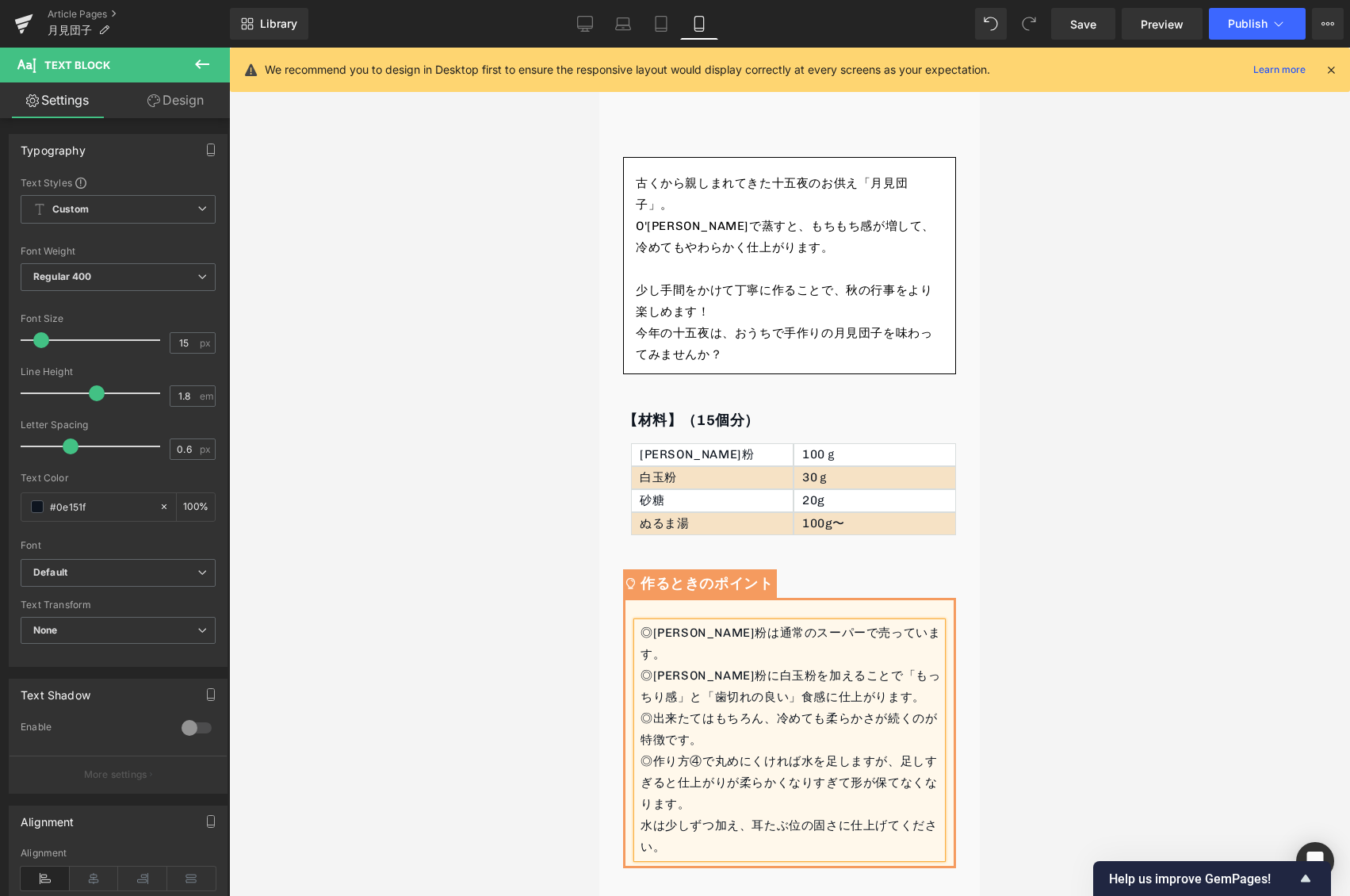
click at [1123, 340] on div at bounding box center [790, 471] width 1121 height 849
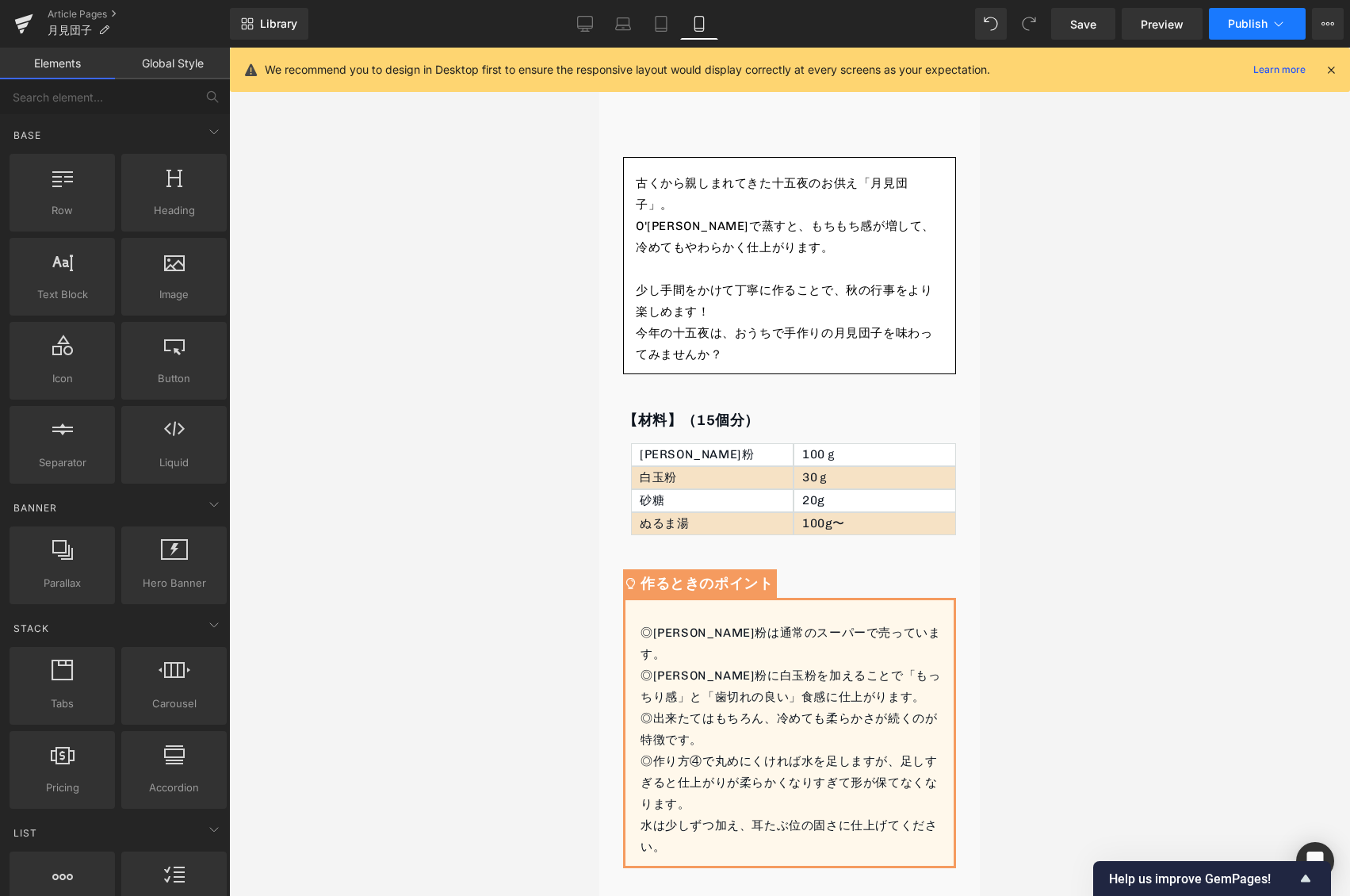
click at [1225, 24] on button "Publish" at bounding box center [1257, 24] width 96 height 32
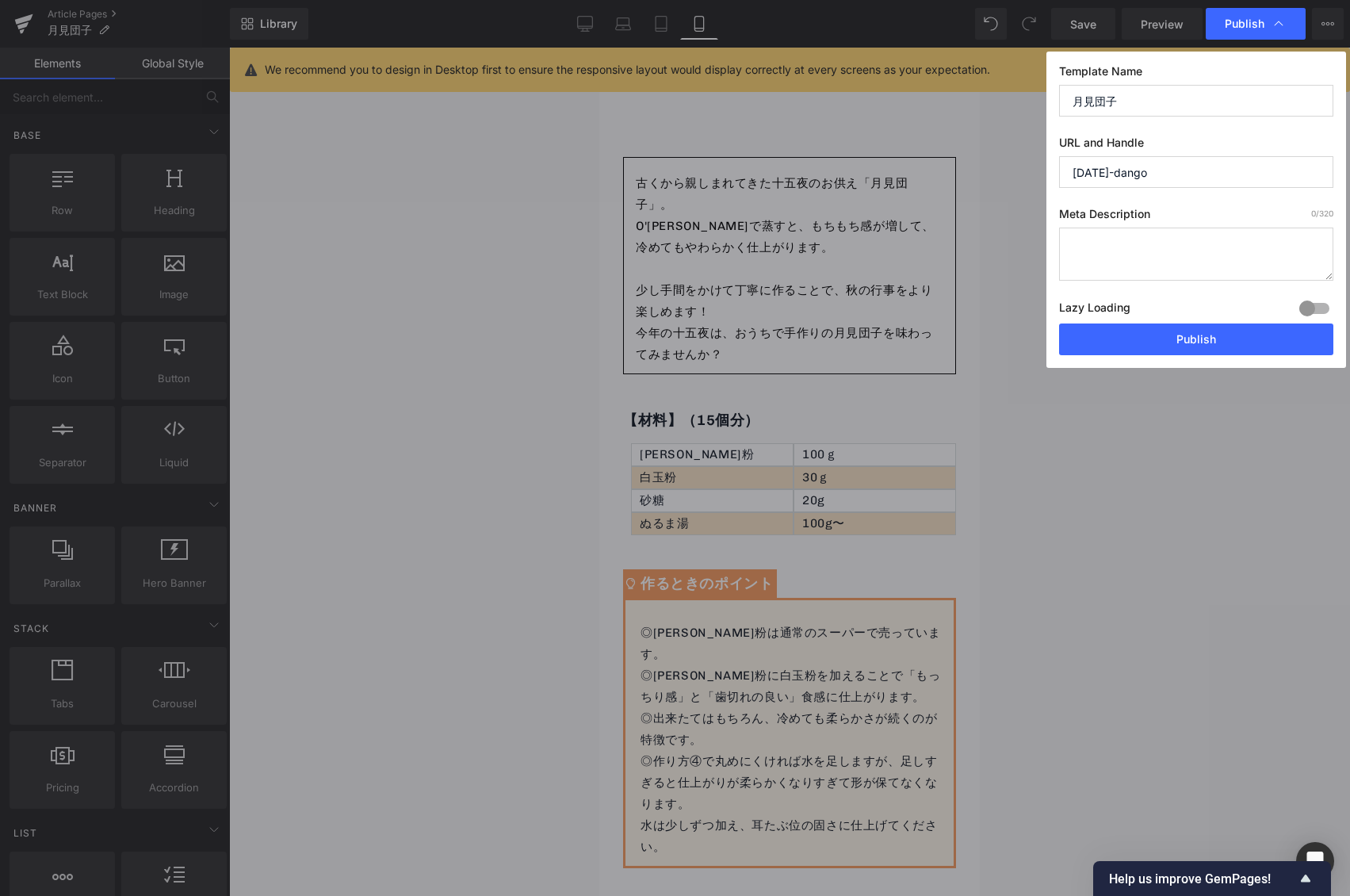
click at [1158, 328] on button "Publish" at bounding box center [1196, 339] width 274 height 32
